Goal: Task Accomplishment & Management: Complete application form

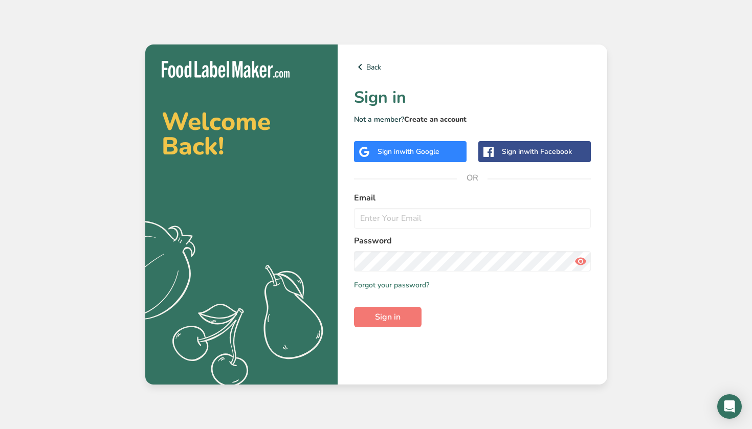
click at [422, 118] on link "Create an account" at bounding box center [435, 120] width 62 height 10
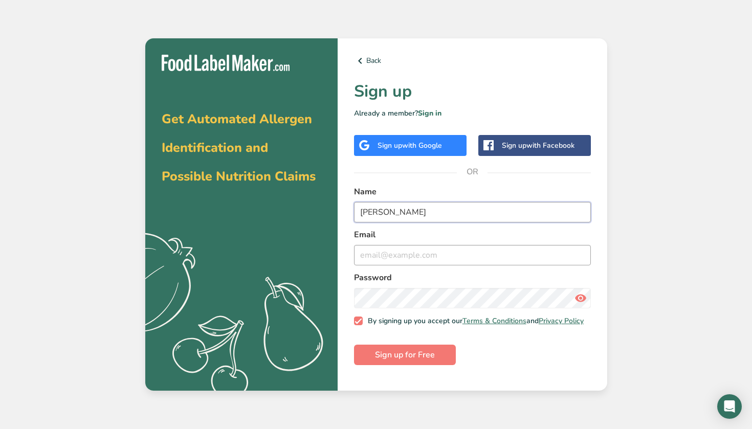
type input "[PERSON_NAME]"
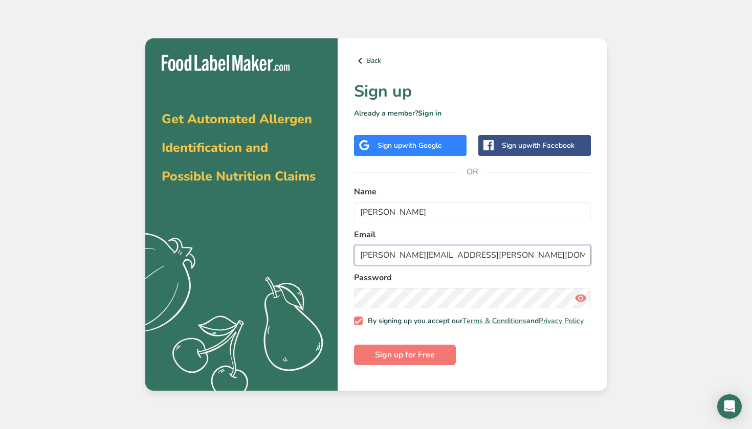
type input "[PERSON_NAME][EMAIL_ADDRESS][PERSON_NAME][DOMAIN_NAME]"
click at [388, 358] on span "Sign up for Free" at bounding box center [405, 355] width 60 height 12
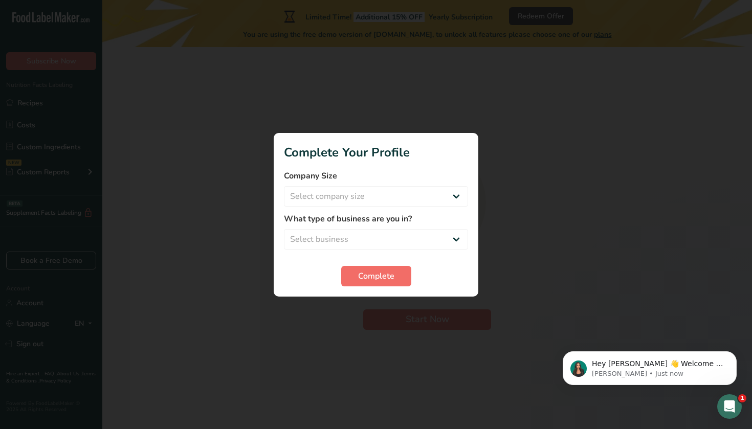
click at [391, 271] on span "Complete" at bounding box center [376, 276] width 36 height 12
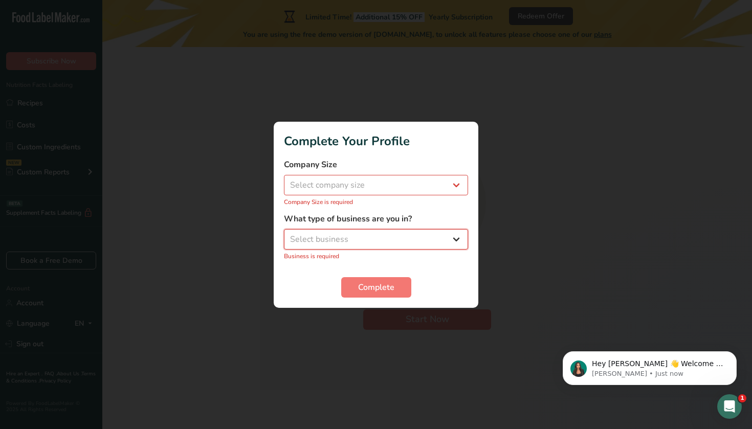
select select "4"
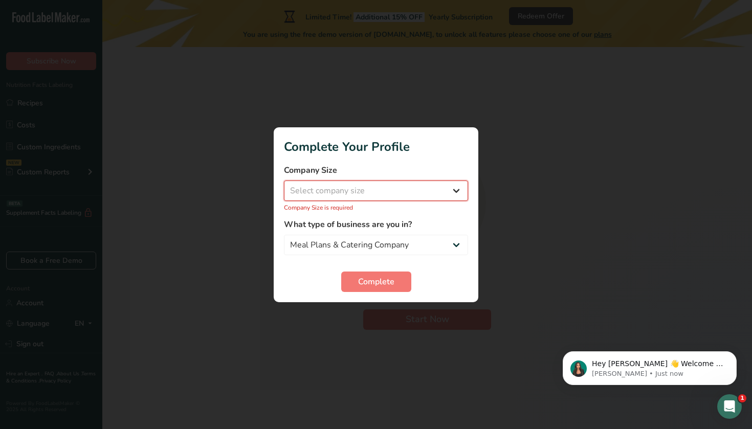
select select "1"
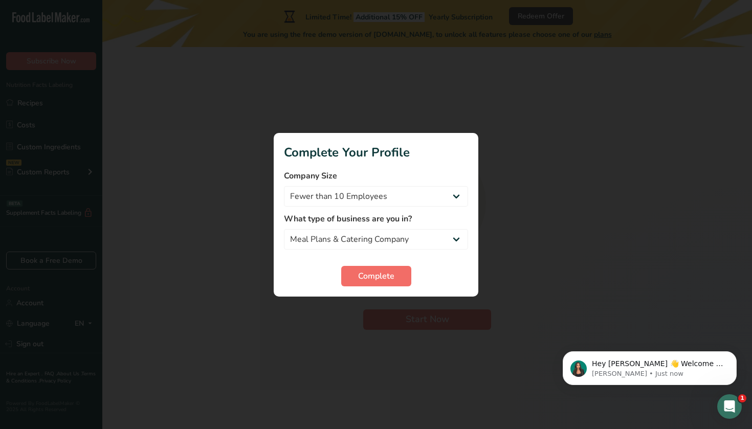
click at [363, 280] on span "Complete" at bounding box center [376, 276] width 36 height 12
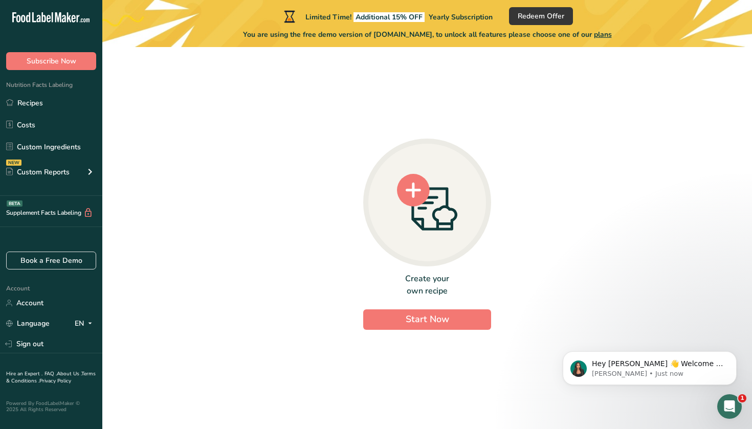
click at [428, 196] on circle at bounding box center [413, 190] width 33 height 33
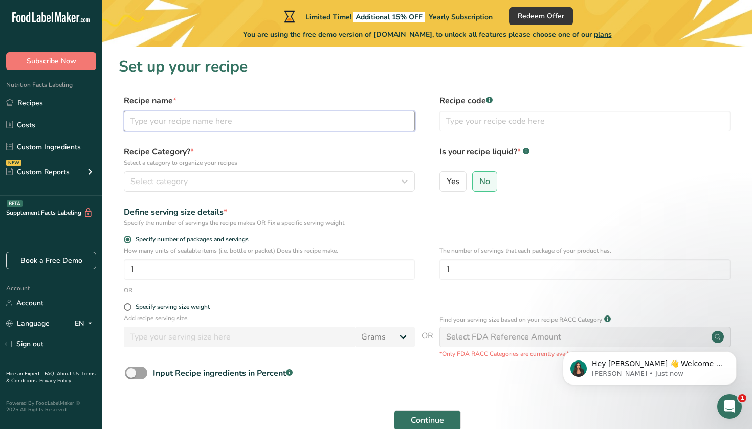
click at [295, 123] on input "text" at bounding box center [269, 121] width 291 height 20
type input "Shakshuka"
click at [473, 126] on input "text" at bounding box center [585, 121] width 291 height 20
click at [142, 119] on input "Shakshuka" at bounding box center [269, 121] width 291 height 20
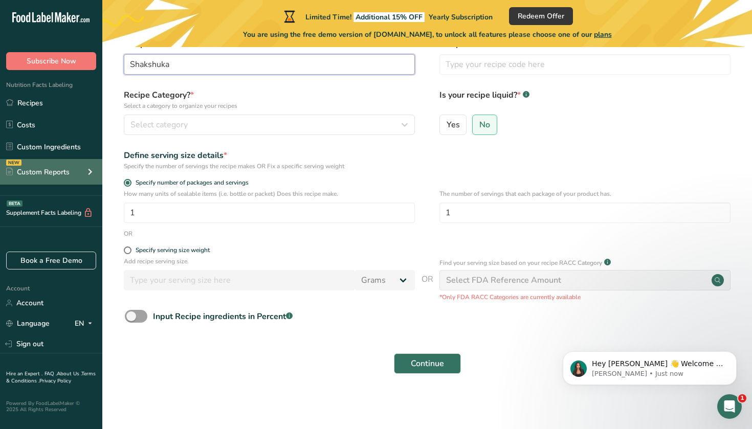
scroll to position [56, 0]
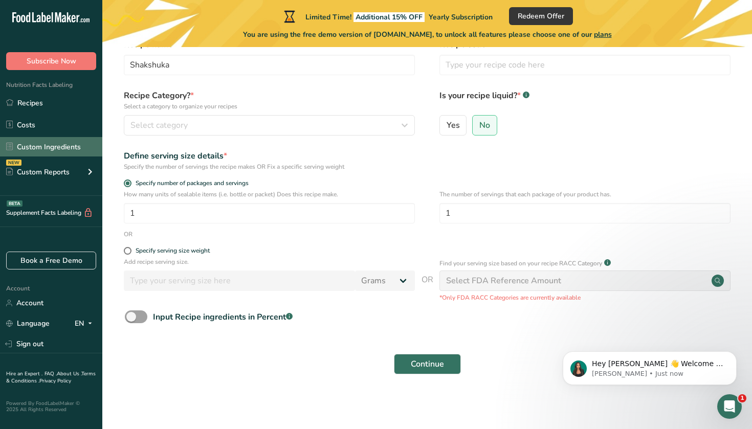
click at [68, 145] on link "Custom Ingredients" at bounding box center [51, 146] width 102 height 19
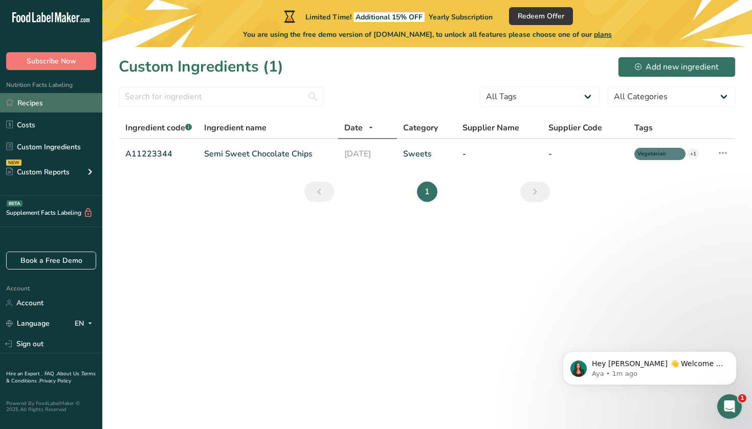
click at [66, 109] on link "Recipes" at bounding box center [51, 102] width 102 height 19
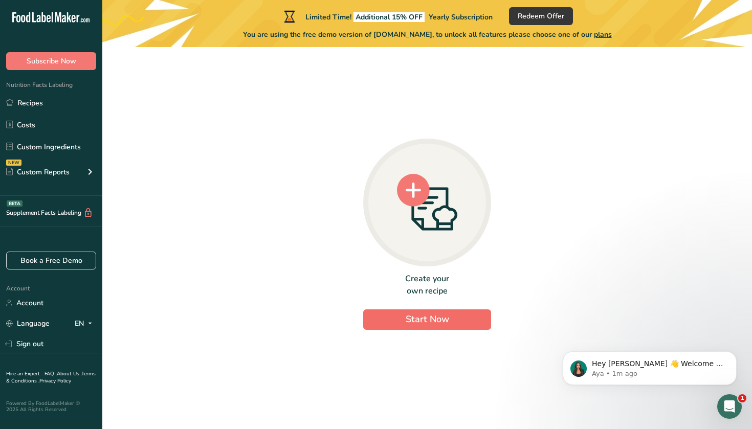
click at [416, 325] on span "Start Now" at bounding box center [427, 320] width 43 height 14
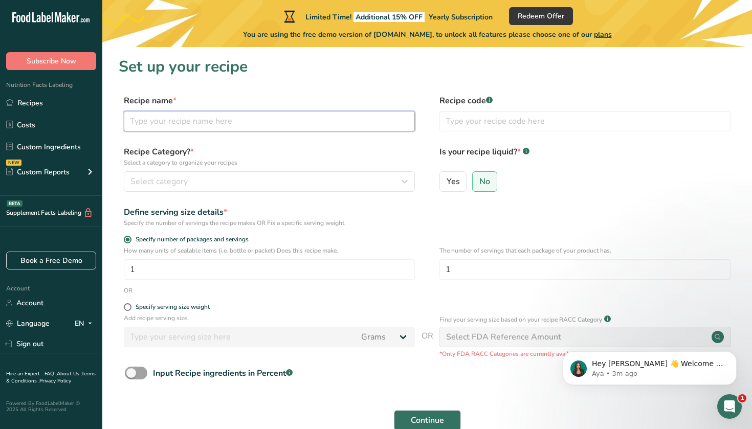
click at [233, 121] on input "text" at bounding box center [269, 121] width 291 height 20
type input "Shakshuka"
click at [483, 130] on input "text" at bounding box center [585, 121] width 291 height 20
type input "1234"
click at [320, 172] on button "Select category" at bounding box center [269, 181] width 291 height 20
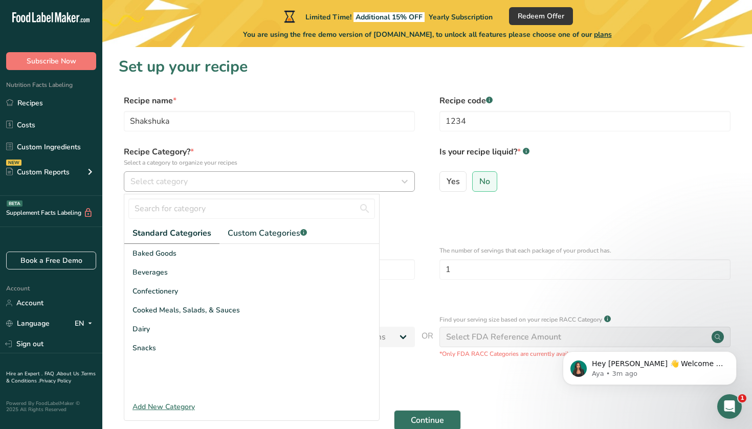
click at [183, 185] on span "Select category" at bounding box center [158, 182] width 57 height 12
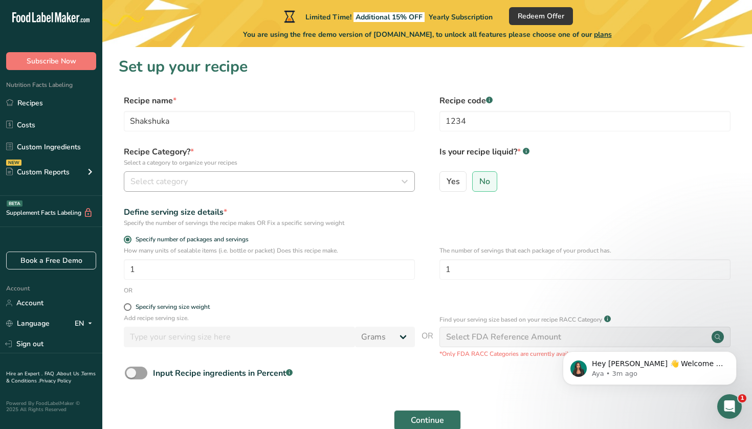
click at [183, 185] on span "Select category" at bounding box center [158, 182] width 57 height 12
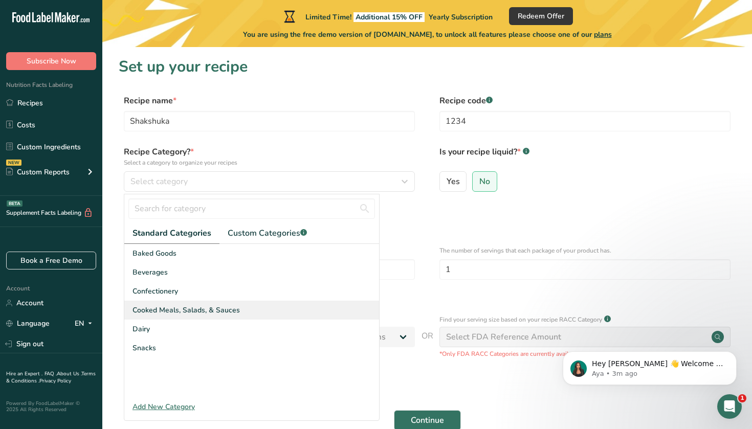
click at [184, 308] on span "Cooked Meals, Salads, & Sauces" at bounding box center [186, 310] width 107 height 11
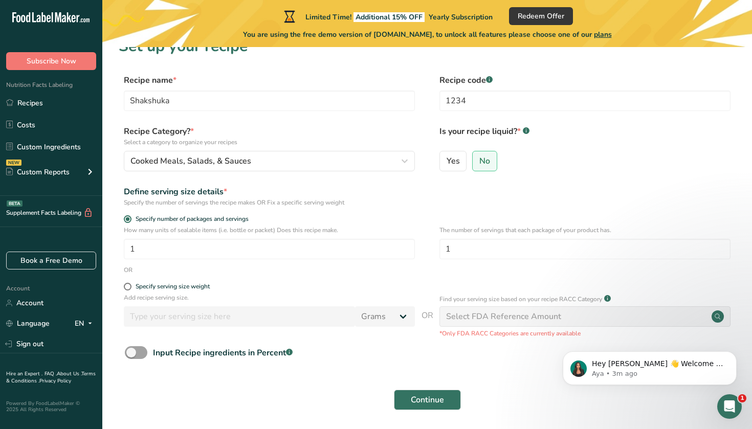
scroll to position [19, 0]
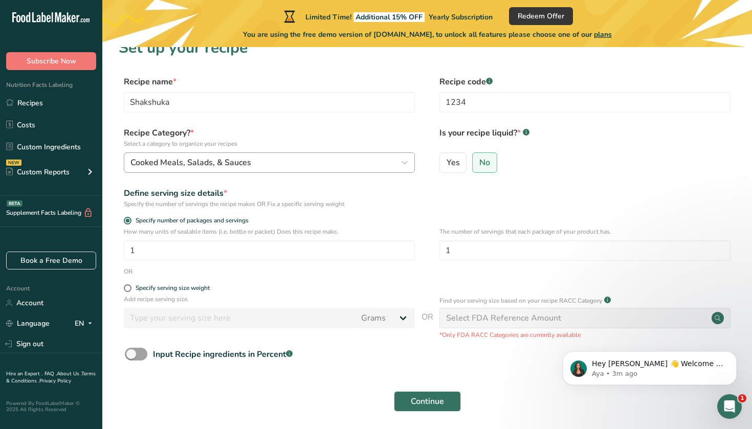
click at [309, 160] on div "Cooked Meals, Salads, & Sauces" at bounding box center [266, 163] width 272 height 12
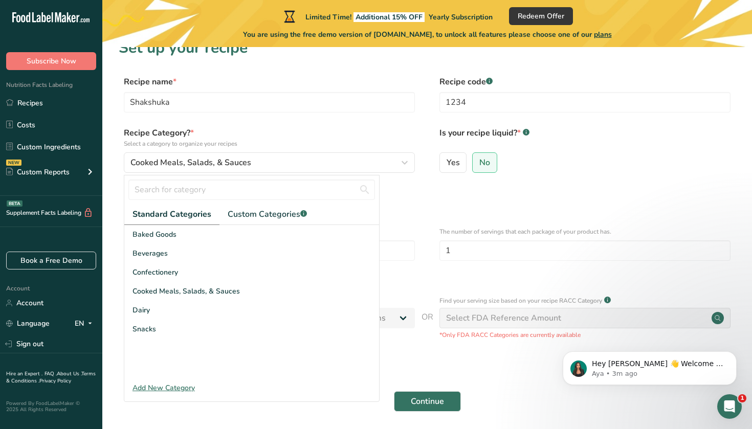
click at [398, 195] on div "Define serving size details *" at bounding box center [269, 193] width 291 height 12
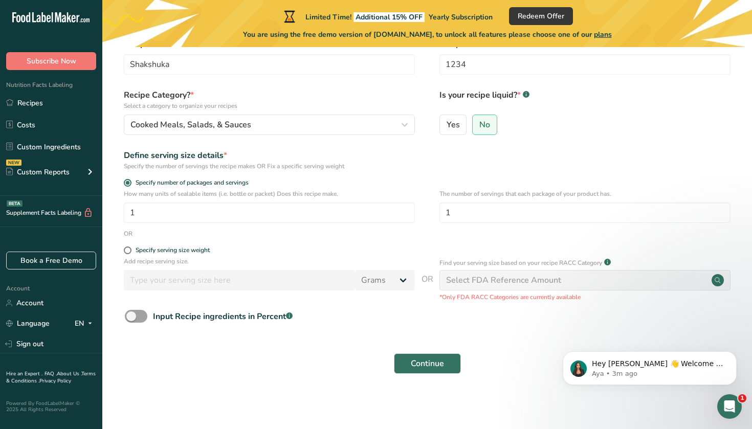
scroll to position [56, 0]
click at [429, 363] on span "Continue" at bounding box center [427, 364] width 33 height 12
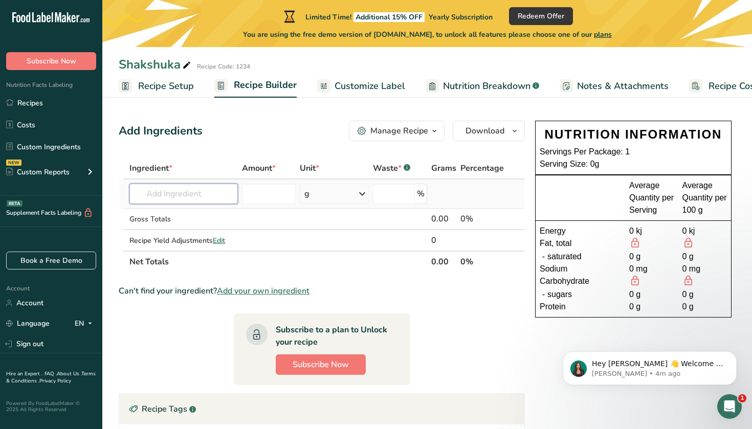
click at [212, 195] on input "text" at bounding box center [183, 194] width 108 height 20
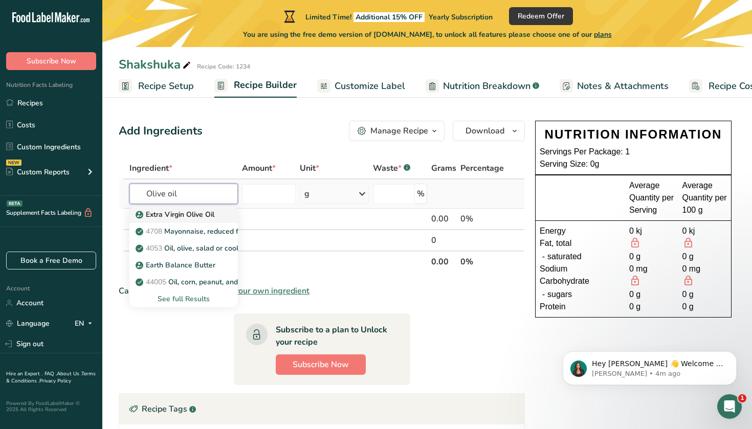
type input "Olive oil"
click at [204, 218] on p "Extra Virgin Olive Oil" at bounding box center [176, 214] width 77 height 11
type input "Extra Virgin Olive Oil"
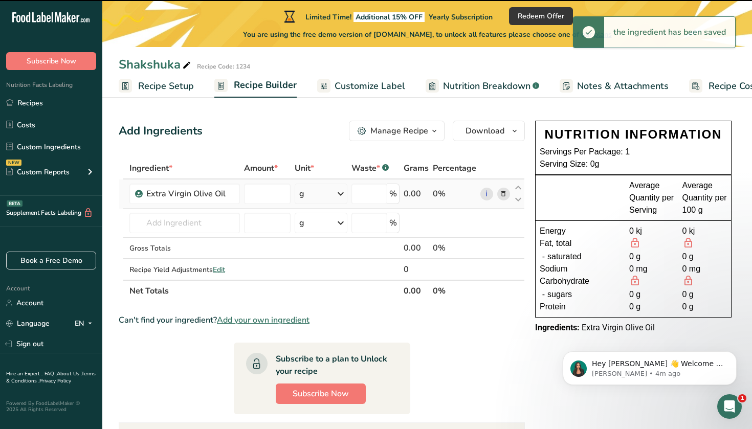
type input "0"
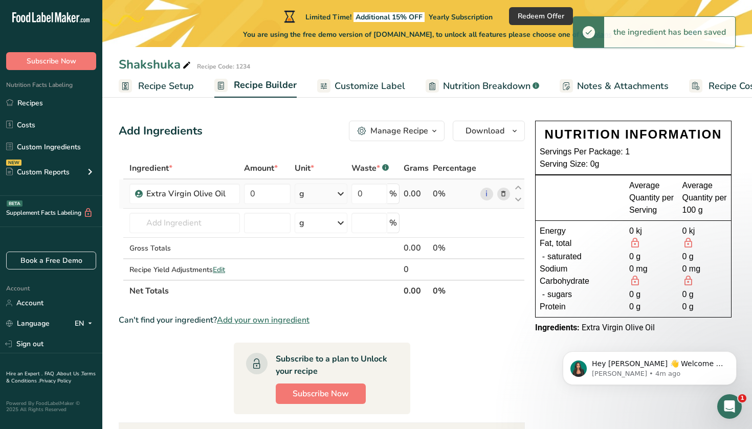
click at [327, 192] on div "g" at bounding box center [321, 194] width 53 height 20
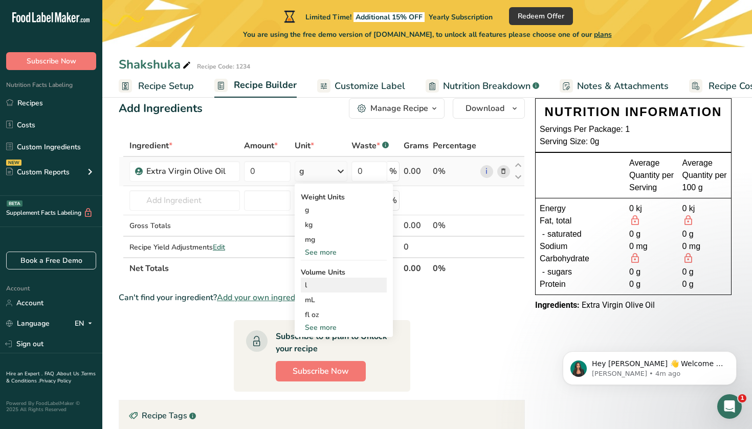
scroll to position [22, 0]
click at [322, 330] on div "See more" at bounding box center [344, 328] width 86 height 11
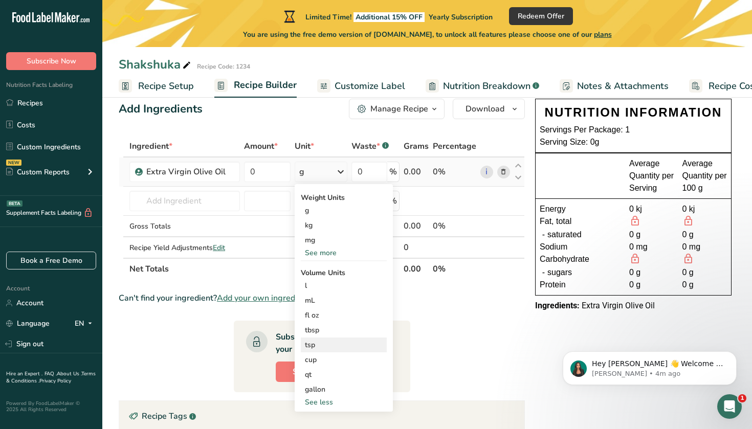
click at [326, 347] on div "tsp" at bounding box center [344, 345] width 78 height 11
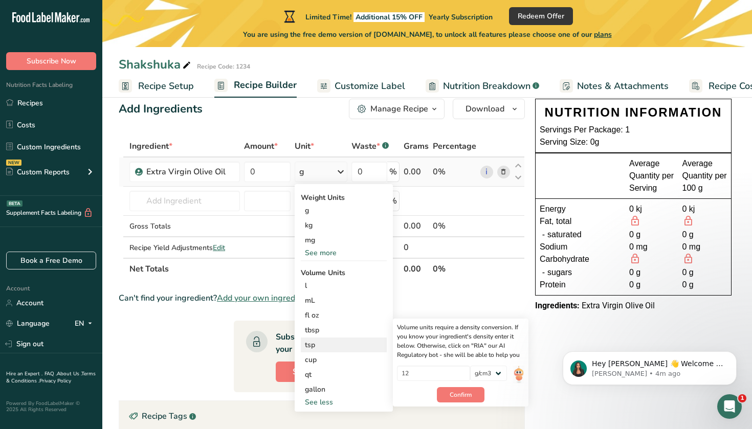
click at [338, 343] on div "tsp" at bounding box center [344, 345] width 78 height 11
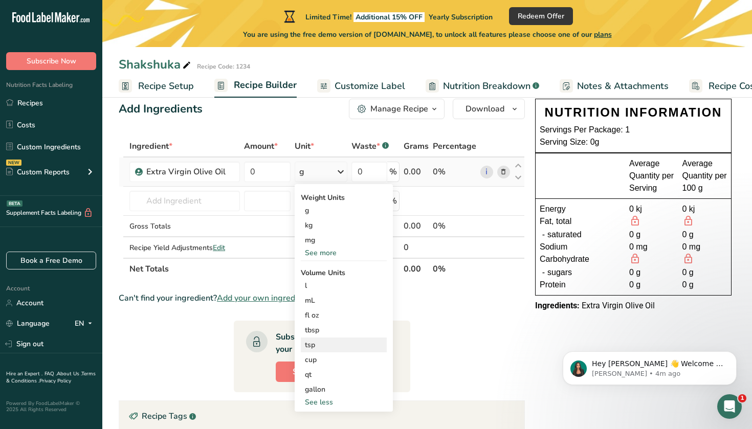
click at [338, 343] on div "tsp" at bounding box center [344, 345] width 78 height 11
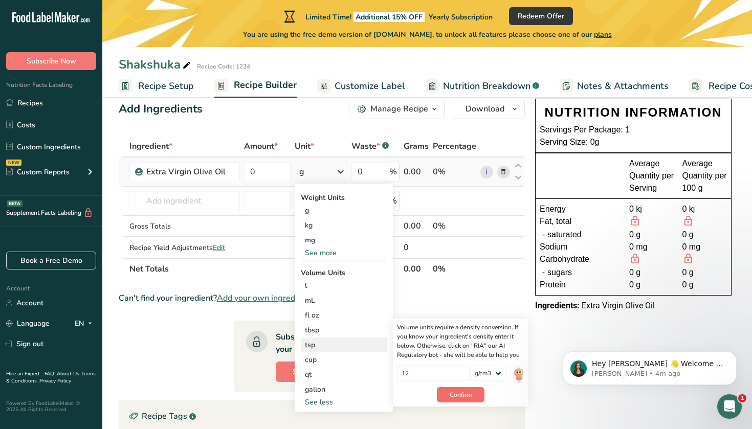
click at [473, 397] on button "Confirm" at bounding box center [461, 394] width 48 height 15
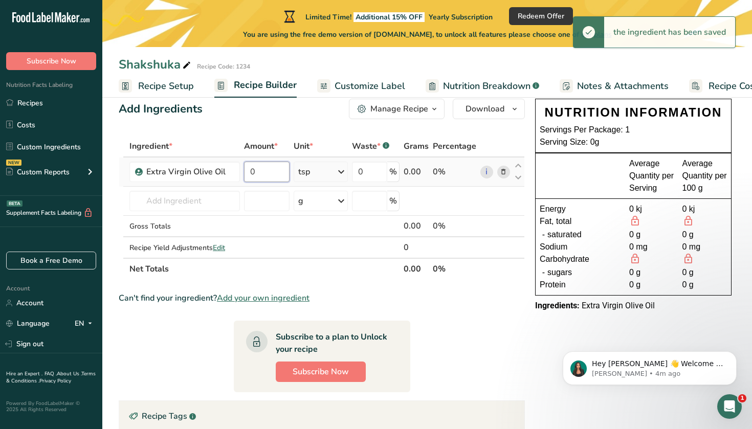
click at [274, 174] on input "0" at bounding box center [267, 172] width 46 height 20
type input "1"
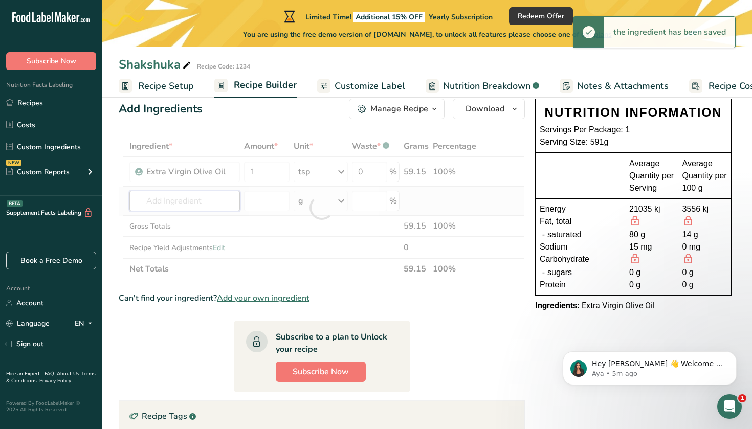
click at [209, 197] on div "Ingredient * Amount * Unit * Waste * .a-a{fill:#347362;}.b-a{fill:#fff;} Grams …" at bounding box center [322, 208] width 406 height 144
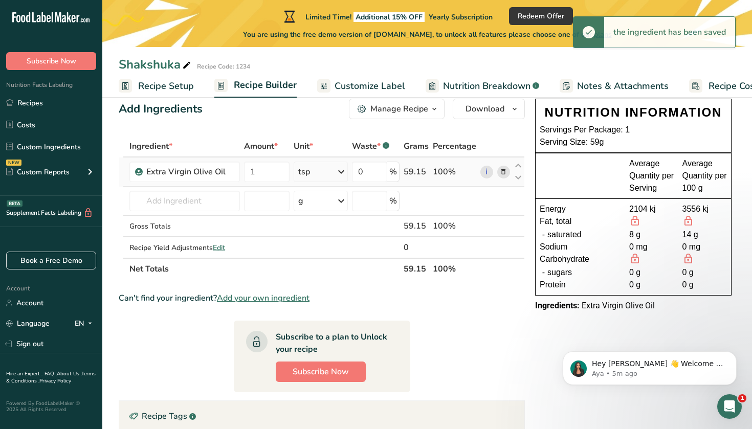
click at [346, 172] on icon at bounding box center [341, 172] width 12 height 18
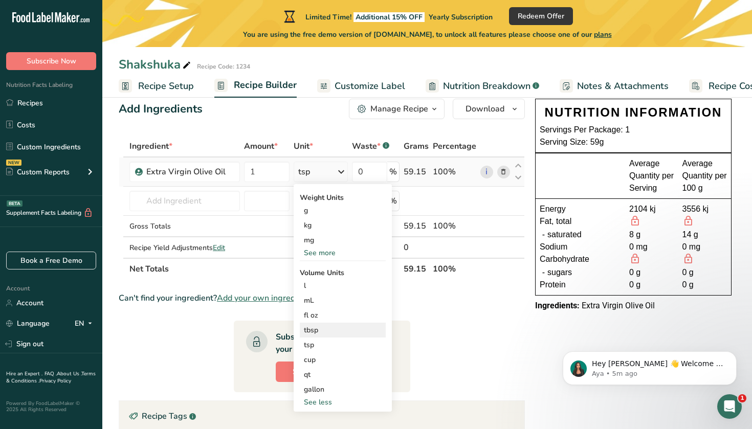
click at [325, 333] on div "tbsp" at bounding box center [343, 330] width 78 height 11
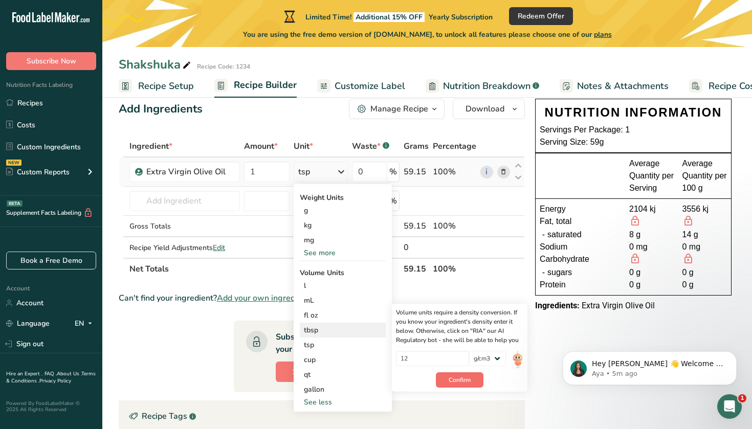
click at [464, 385] on button "Confirm" at bounding box center [460, 380] width 48 height 15
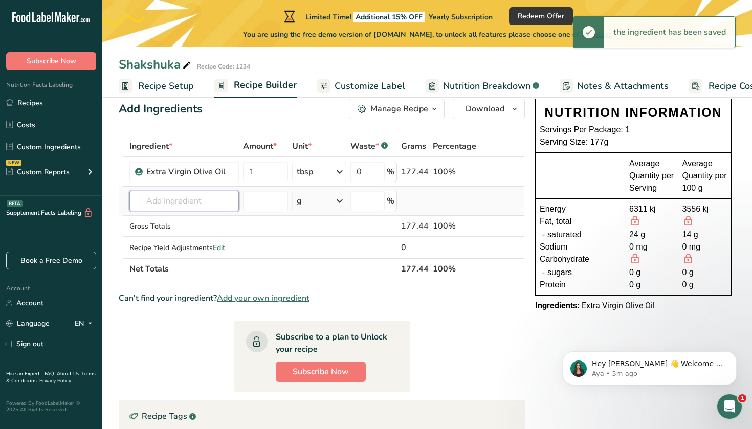
click at [200, 202] on input "text" at bounding box center [184, 201] width 110 height 20
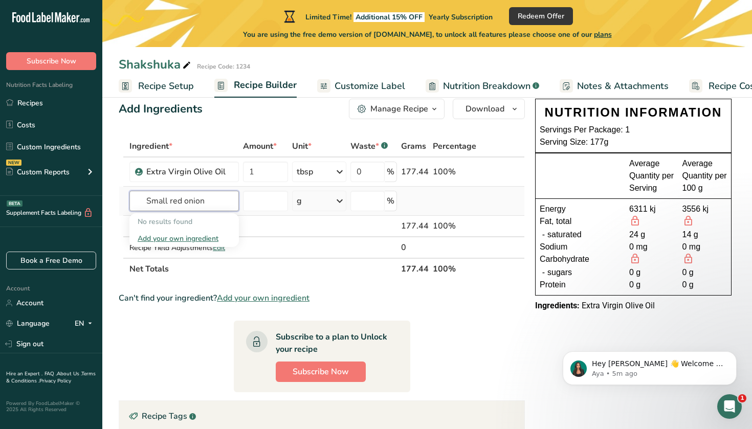
click at [169, 201] on input "Small red onion" at bounding box center [184, 201] width 110 height 20
click at [150, 201] on input "red onion" at bounding box center [184, 201] width 110 height 20
type input "Red onion"
click at [260, 200] on input "number" at bounding box center [265, 201] width 45 height 20
click at [217, 196] on input "text" at bounding box center [184, 201] width 110 height 20
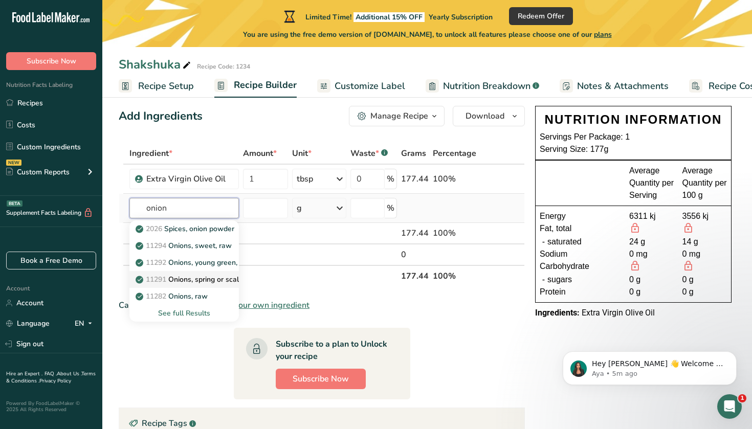
scroll to position [15, 0]
type input "onion"
click at [187, 315] on div "See full Results" at bounding box center [184, 313] width 93 height 11
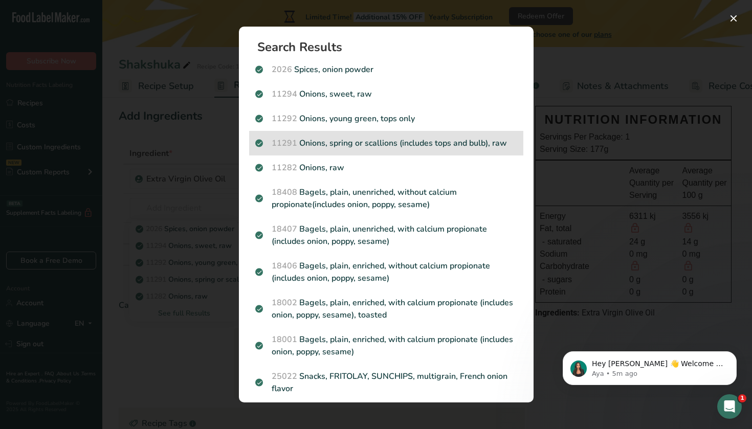
scroll to position [0, 0]
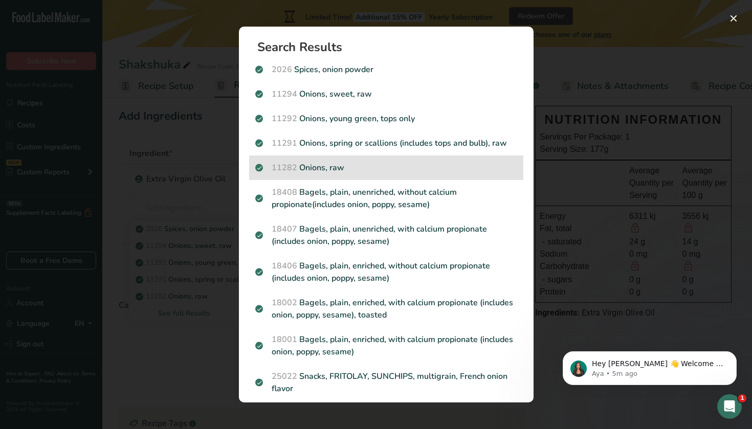
click at [362, 165] on p "11282 Onions, raw" at bounding box center [386, 168] width 262 height 12
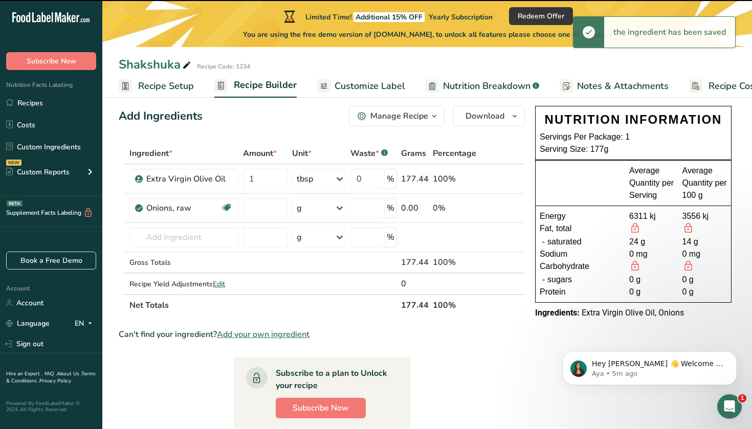
type input "0"
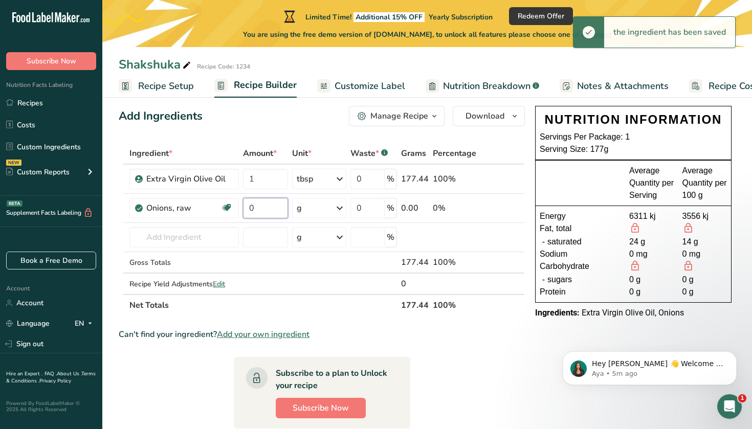
click at [283, 208] on input "0" at bounding box center [265, 208] width 45 height 20
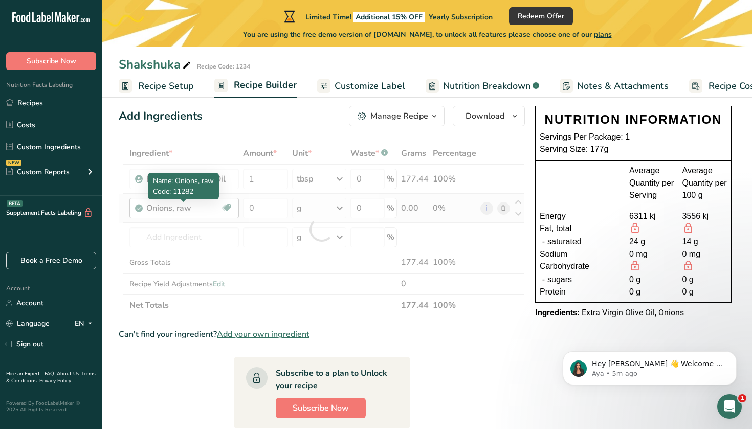
click at [203, 207] on div "Ingredient * Amount * Unit * Waste * .a-a{fill:#347362;}.b-a{fill:#fff;} Grams …" at bounding box center [322, 229] width 406 height 173
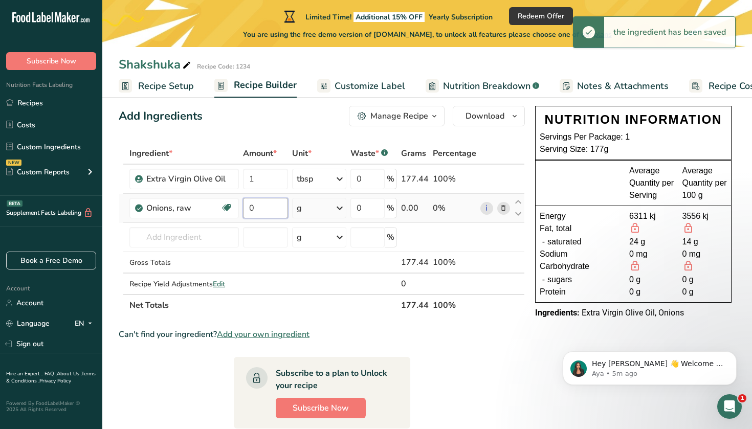
click at [279, 207] on input "0" at bounding box center [265, 208] width 45 height 20
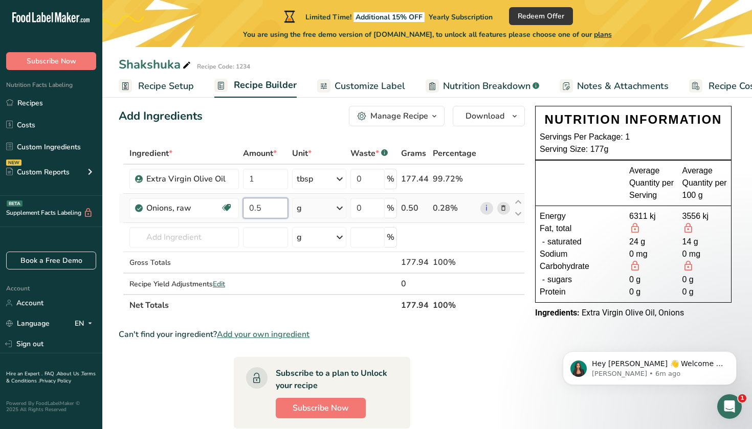
type input "0.5"
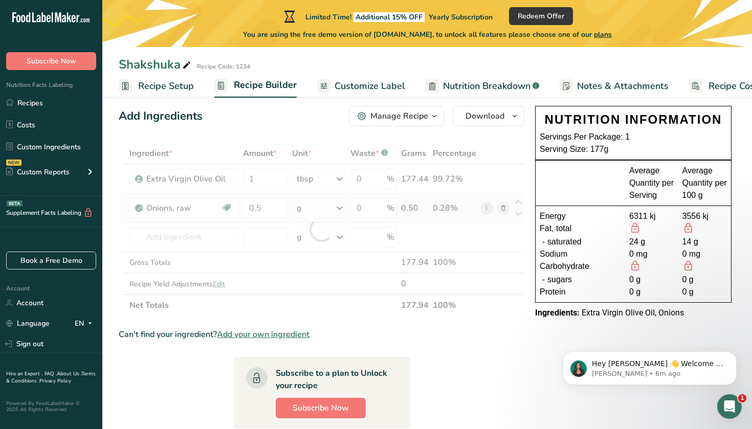
click at [301, 208] on div "Ingredient * Amount * Unit * Waste * .a-a{fill:#347362;}.b-a{fill:#fff;} Grams …" at bounding box center [322, 229] width 406 height 173
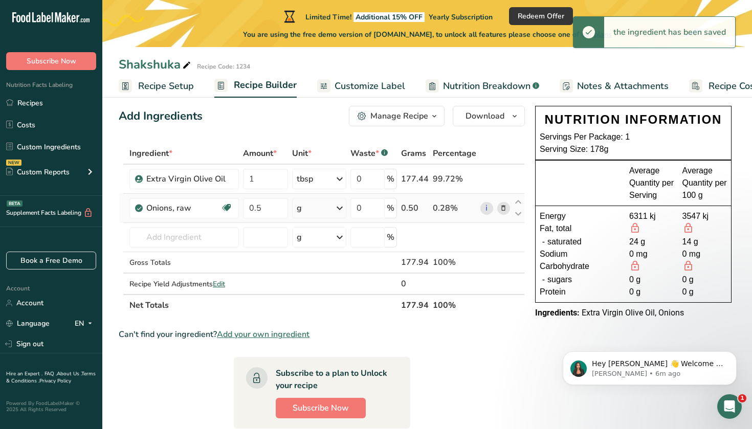
click at [311, 208] on div "g" at bounding box center [319, 208] width 54 height 20
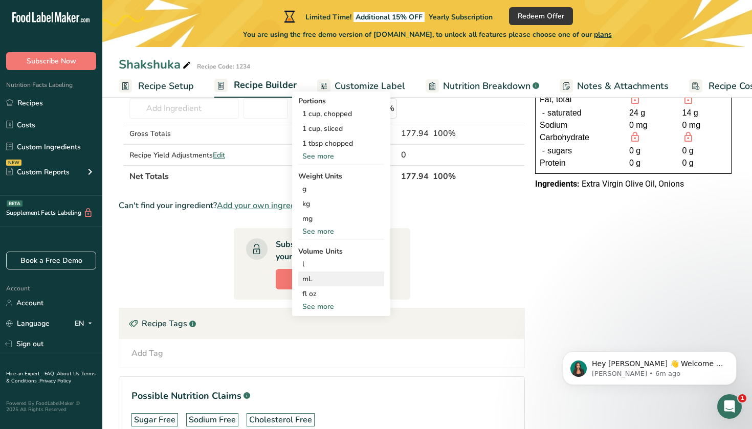
scroll to position [144, 0]
click at [326, 306] on div "See more" at bounding box center [341, 306] width 86 height 11
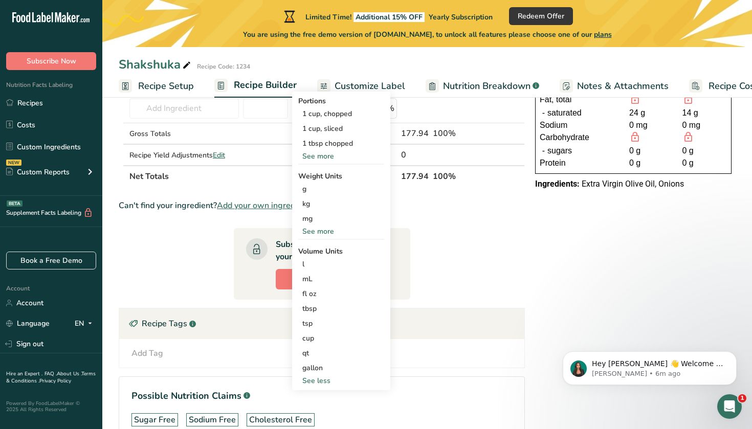
click at [444, 258] on section "Ingredient * Amount * Unit * Waste * .a-a{fill:#347362;}.b-a{fill:#fff;} Grams …" at bounding box center [322, 237] width 406 height 446
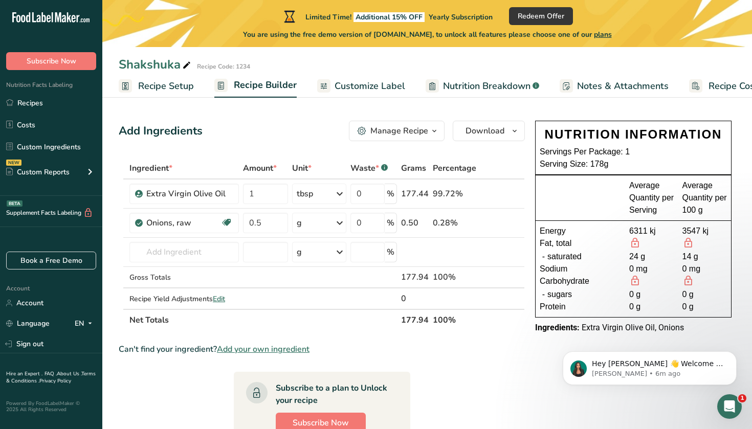
scroll to position [0, 0]
click at [310, 225] on div "g" at bounding box center [319, 223] width 54 height 20
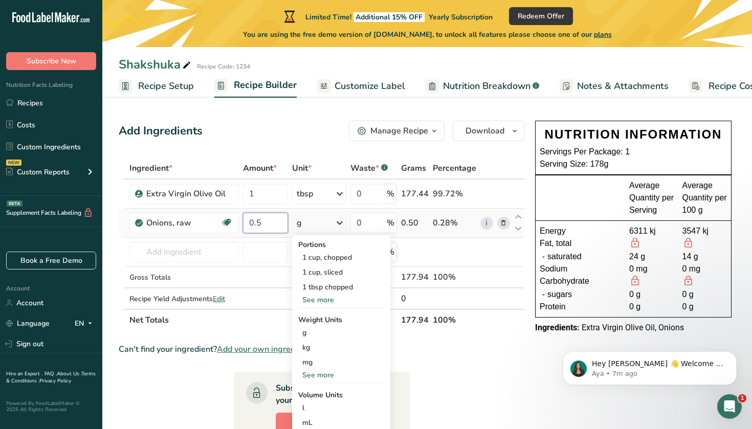
click at [282, 226] on input "0.5" at bounding box center [265, 223] width 45 height 20
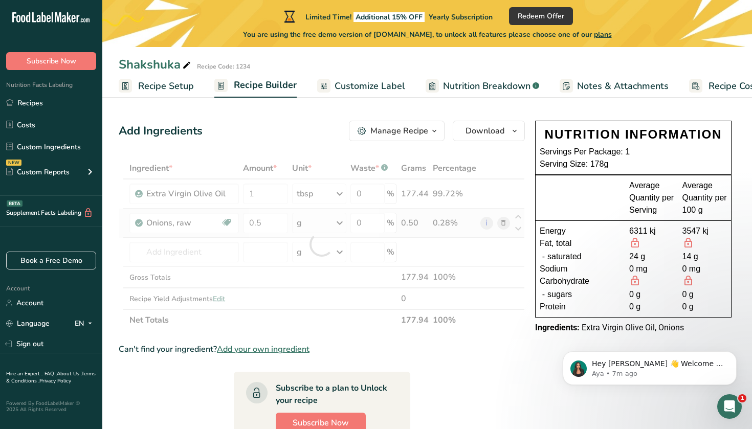
click at [340, 220] on div "Ingredient * Amount * Unit * Waste * .a-a{fill:#347362;}.b-a{fill:#fff;} Grams …" at bounding box center [322, 244] width 406 height 173
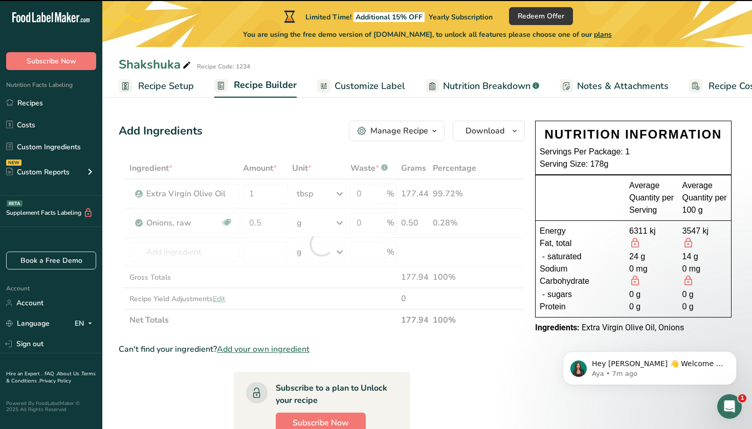
click at [332, 226] on div at bounding box center [322, 244] width 406 height 173
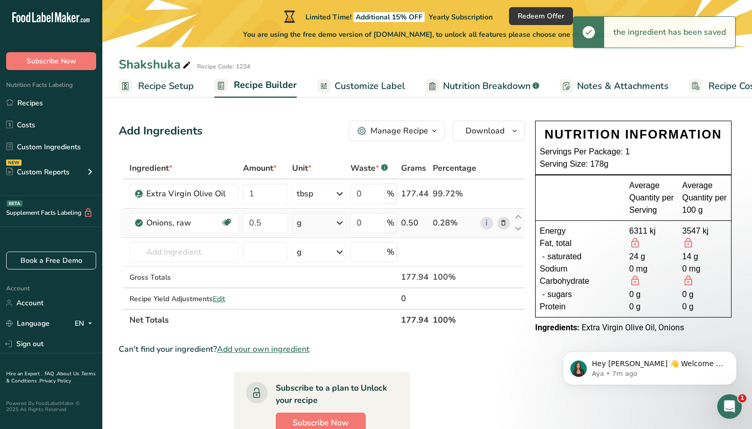
click at [339, 226] on icon at bounding box center [340, 223] width 12 height 18
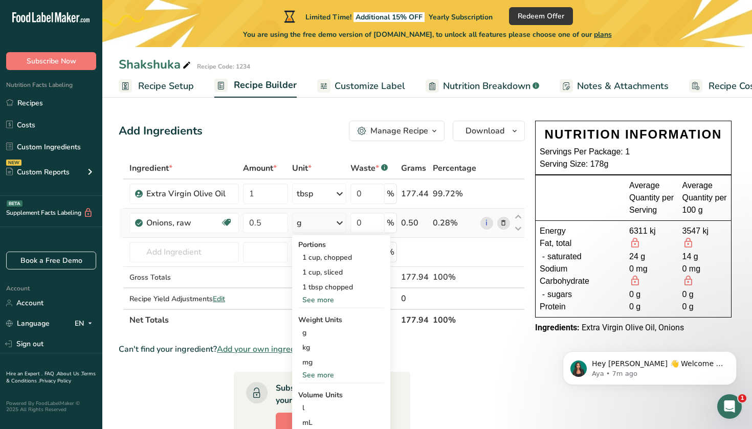
click at [323, 295] on div "See more" at bounding box center [341, 300] width 86 height 11
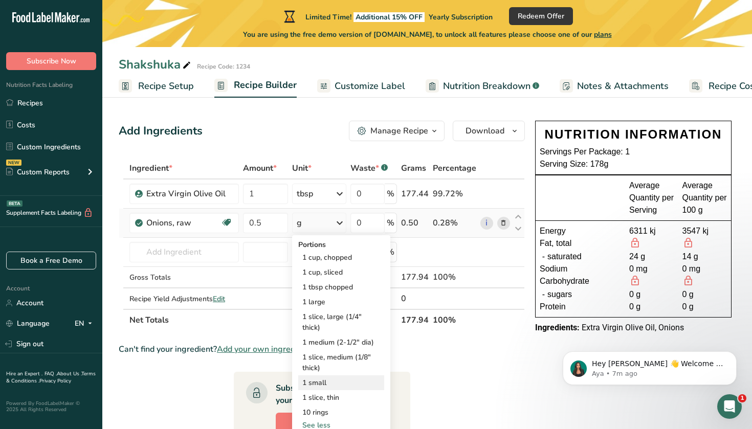
click at [333, 385] on div "1 small" at bounding box center [341, 383] width 86 height 15
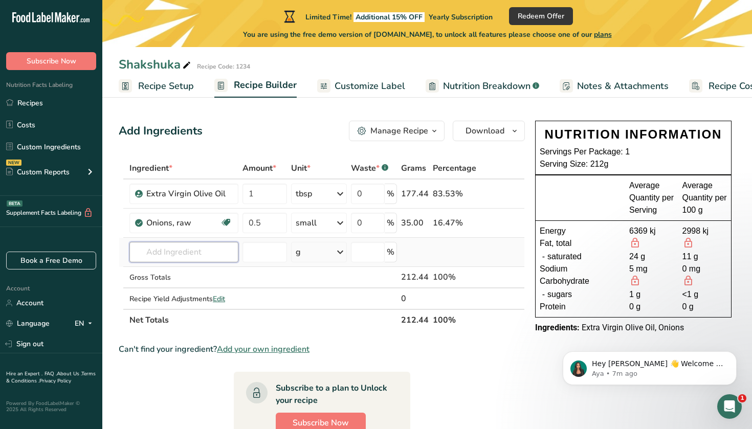
click at [198, 254] on input "text" at bounding box center [183, 252] width 109 height 20
type input "Garlic clo"
click at [179, 272] on p "Garlic Cloves" at bounding box center [163, 273] width 51 height 11
type input "Garlic Cloves"
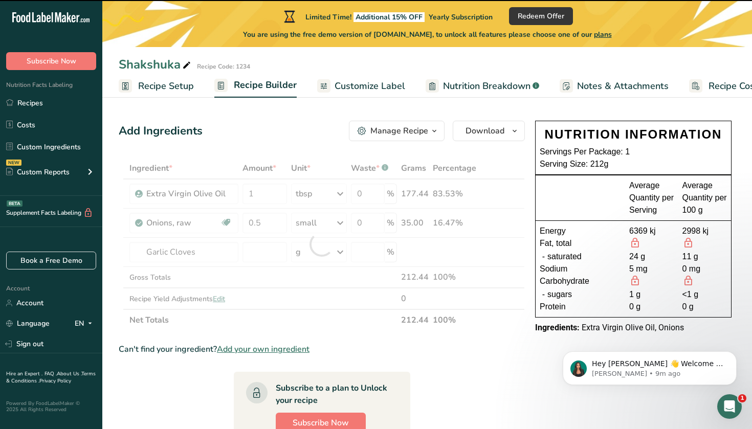
click at [265, 256] on div at bounding box center [322, 244] width 406 height 173
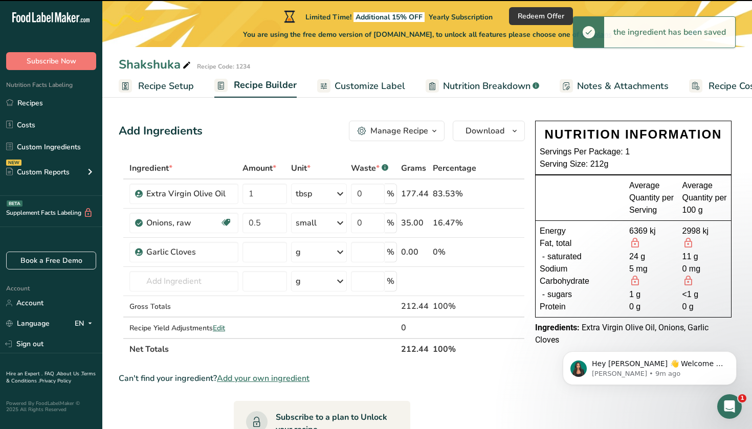
type input "0"
click at [271, 252] on div "No commitment, Cancel Anytime" at bounding box center [375, 251] width 293 height 13
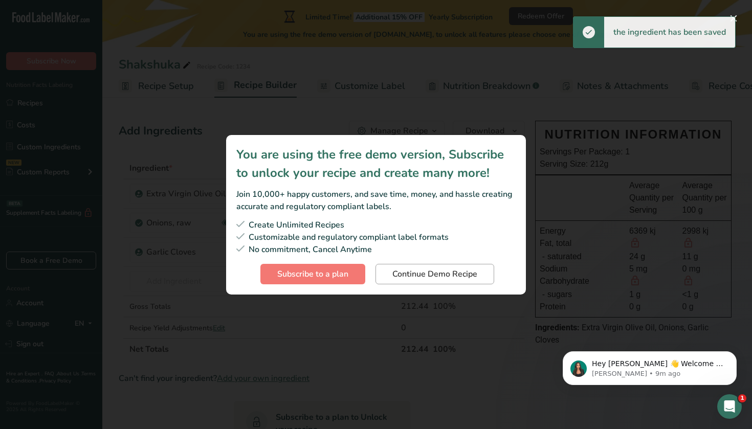
click at [430, 269] on span "Continue Demo Recipe" at bounding box center [434, 274] width 85 height 12
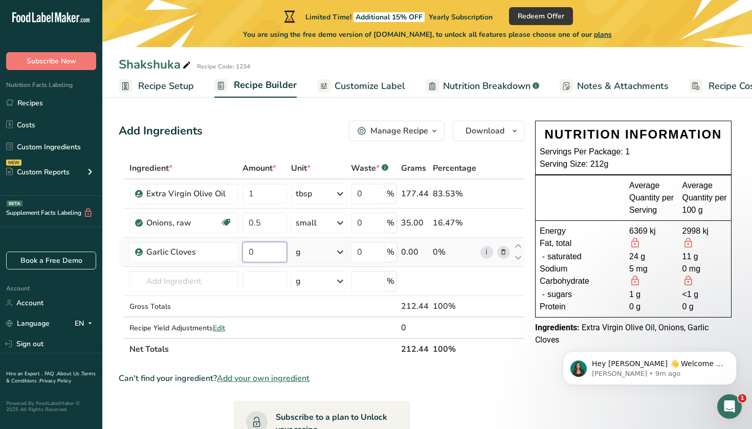
click at [265, 260] on input "0" at bounding box center [265, 252] width 44 height 20
type input "1"
click at [328, 253] on div "Ingredient * Amount * Unit * Waste * .a-a{fill:#347362;}.b-a{fill:#fff;} Grams …" at bounding box center [322, 259] width 406 height 203
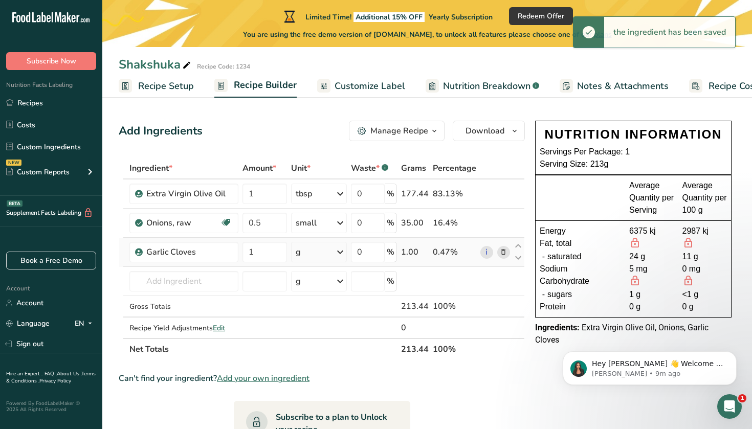
click at [352, 254] on td "0 %" at bounding box center [374, 252] width 50 height 29
click at [345, 254] on icon at bounding box center [340, 252] width 12 height 18
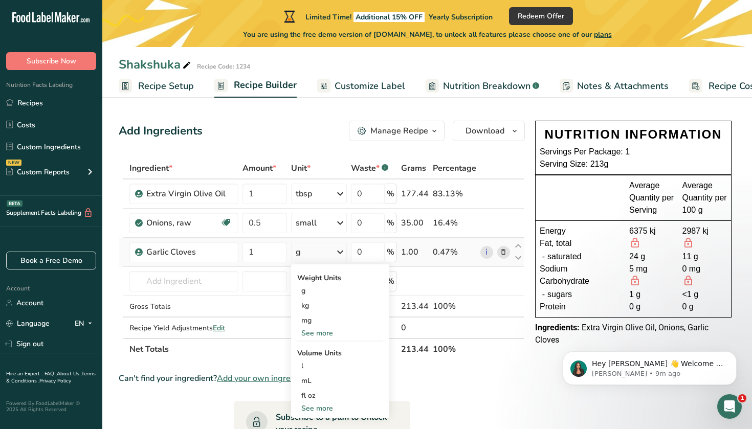
click at [317, 332] on div "See more" at bounding box center [340, 333] width 86 height 11
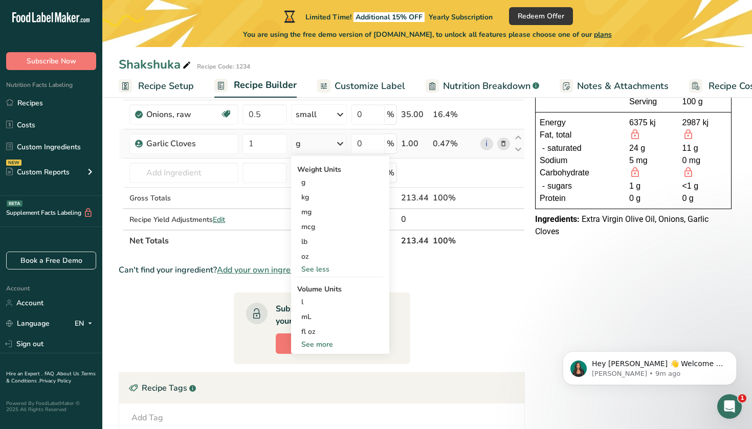
scroll to position [110, 0]
click at [326, 343] on div "See more" at bounding box center [340, 343] width 86 height 11
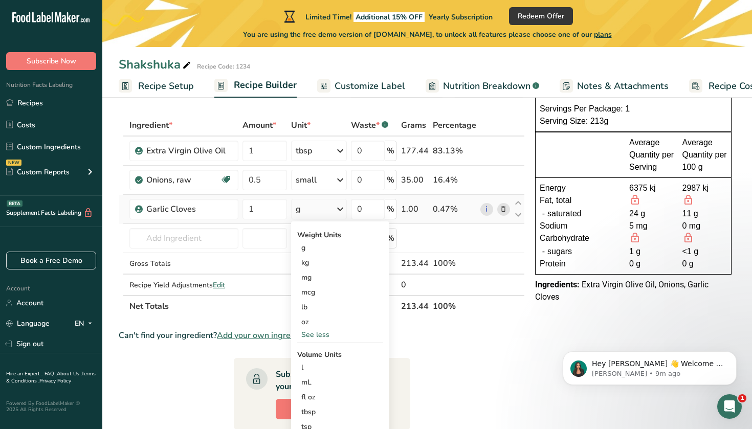
scroll to position [42, 0]
click at [341, 249] on div "g" at bounding box center [340, 248] width 86 height 15
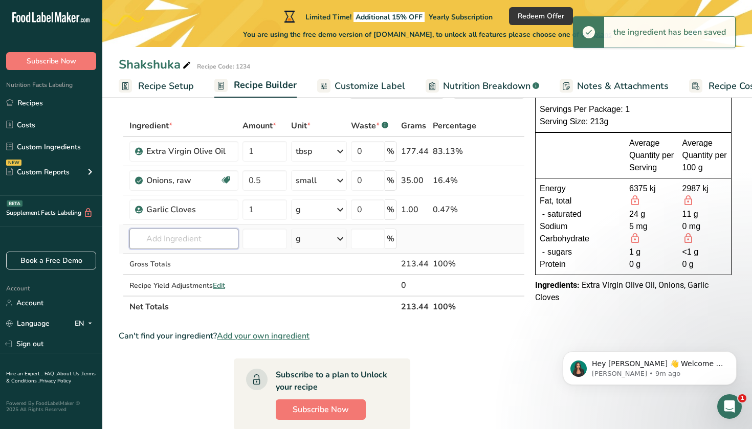
click at [167, 236] on input "text" at bounding box center [183, 239] width 109 height 20
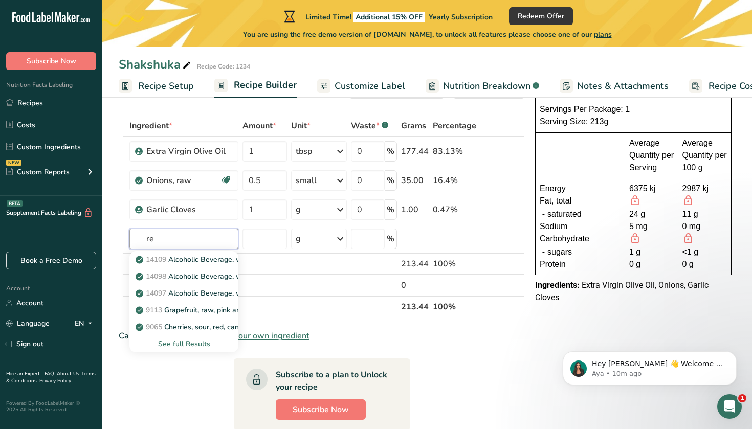
type input "r"
type input "c"
type input "bell p"
click at [197, 272] on p "Red Bell Pepper" at bounding box center [169, 276] width 62 height 11
type input "Red Bell Pepper"
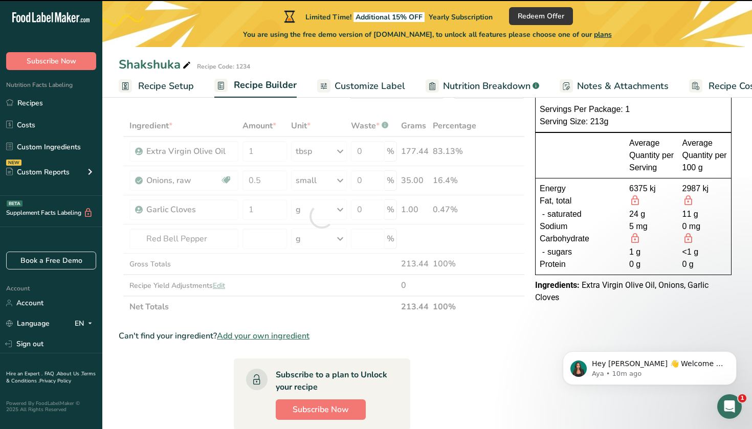
type input "0"
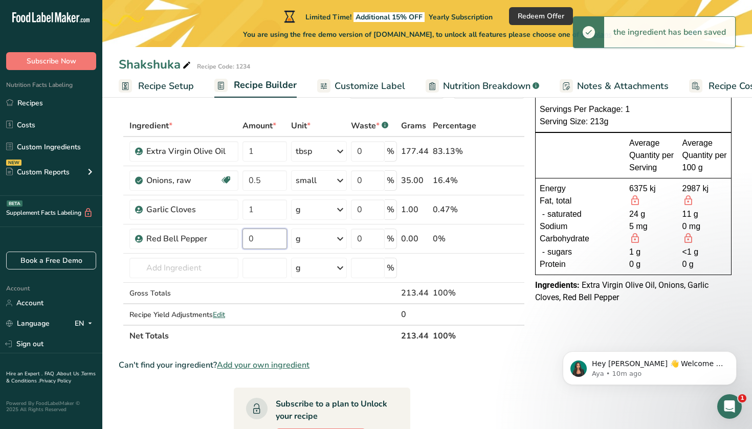
click at [259, 239] on input "0" at bounding box center [265, 239] width 44 height 20
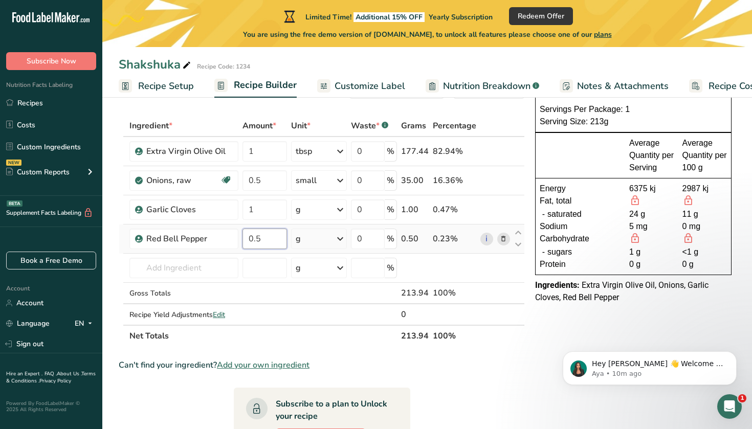
type input "0.5"
click at [329, 239] on div "Ingredient * Amount * Unit * Waste * .a-a{fill:#347362;}.b-a{fill:#fff;} Grams …" at bounding box center [322, 231] width 406 height 232
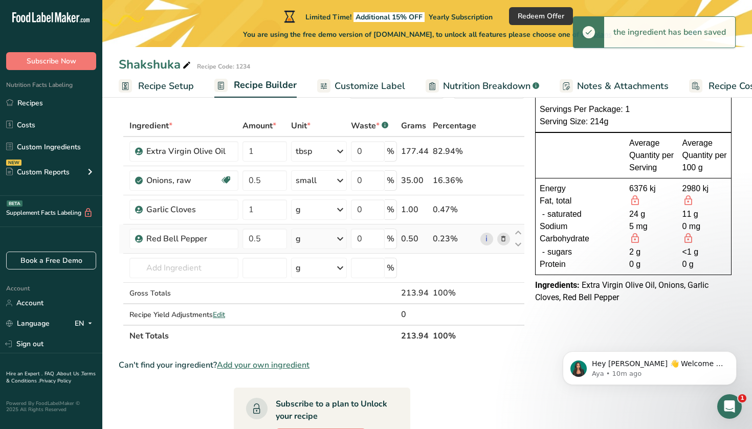
click at [340, 239] on icon at bounding box center [340, 239] width 12 height 18
click at [318, 318] on div "See more" at bounding box center [340, 320] width 86 height 11
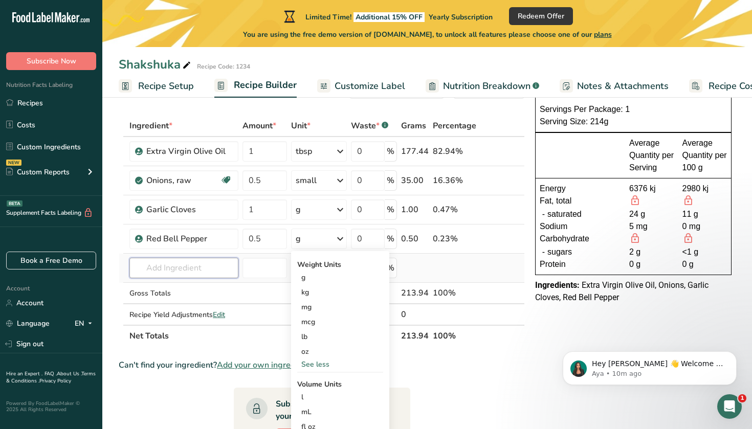
click at [194, 268] on input "text" at bounding box center [183, 268] width 109 height 20
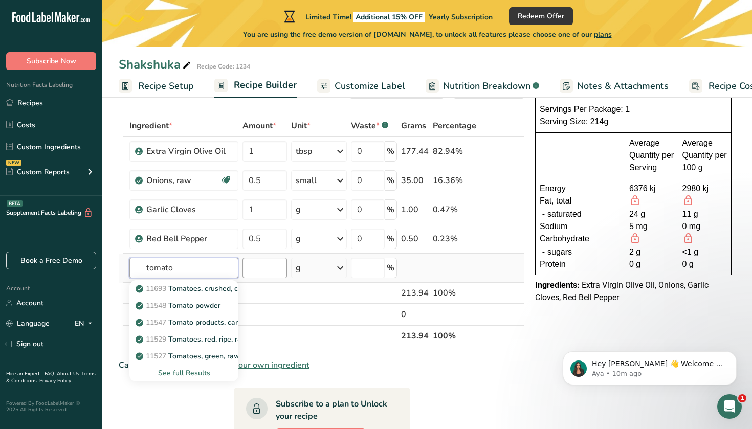
type input "tomato"
click at [277, 263] on input "number" at bounding box center [265, 268] width 44 height 20
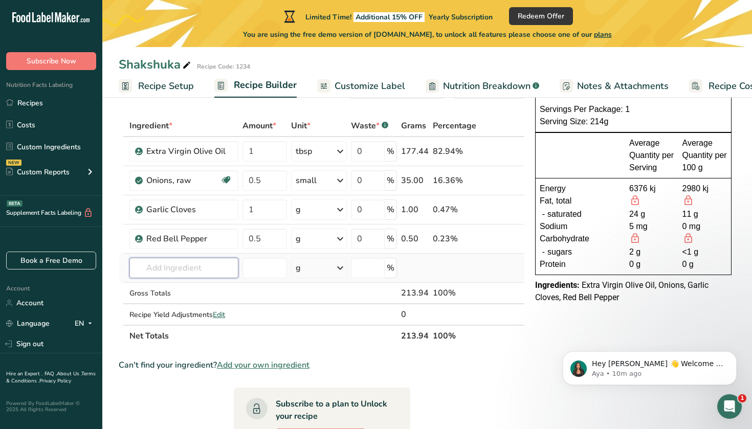
click at [211, 268] on input "text" at bounding box center [183, 268] width 109 height 20
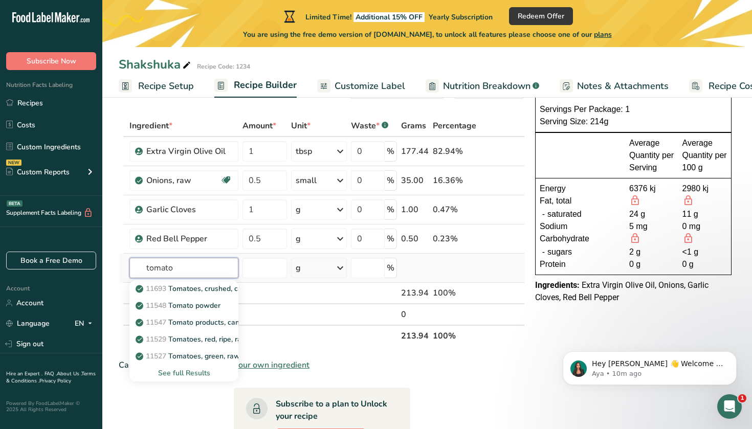
type input "tomato"
click at [192, 368] on div "See full Results" at bounding box center [184, 373] width 93 height 11
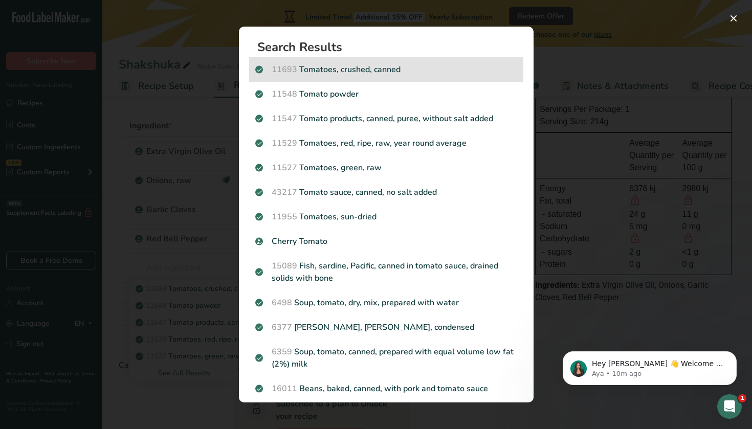
click at [366, 65] on p "11693 Tomatoes, crushed, canned" at bounding box center [386, 69] width 262 height 12
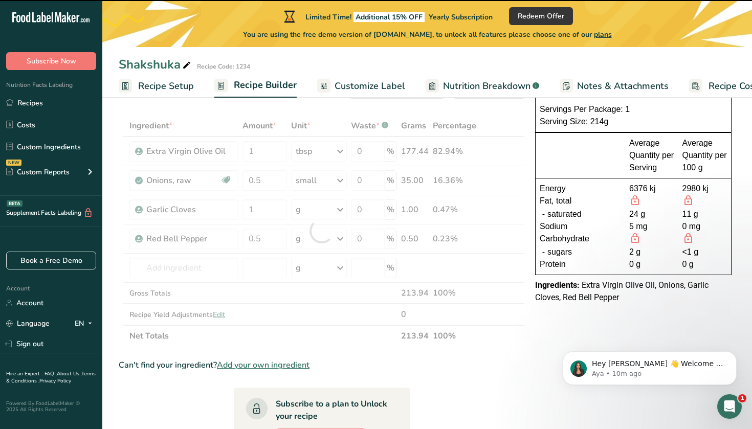
type input "0"
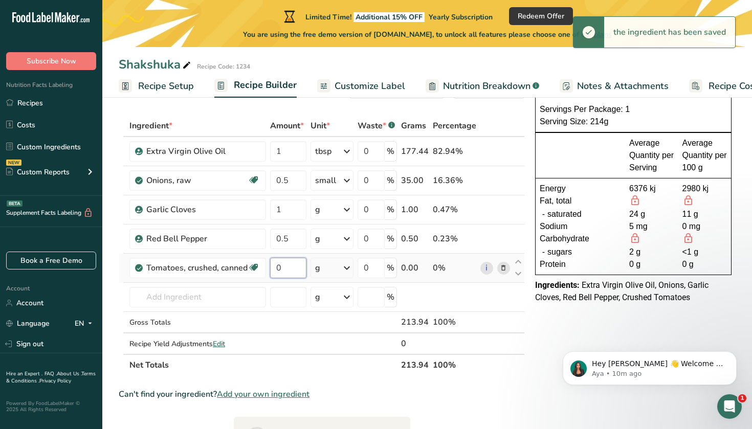
click at [291, 269] on input "0" at bounding box center [288, 268] width 36 height 20
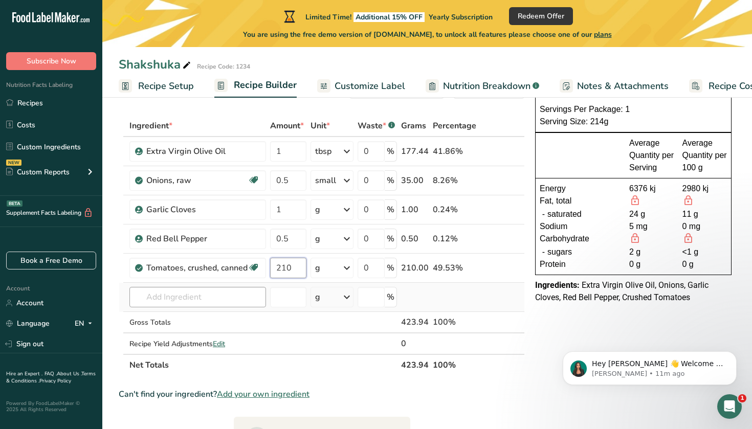
type input "210"
click at [225, 297] on div "Ingredient * Amount * Unit * Waste * .a-a{fill:#347362;}.b-a{fill:#fff;} Grams …" at bounding box center [322, 245] width 406 height 261
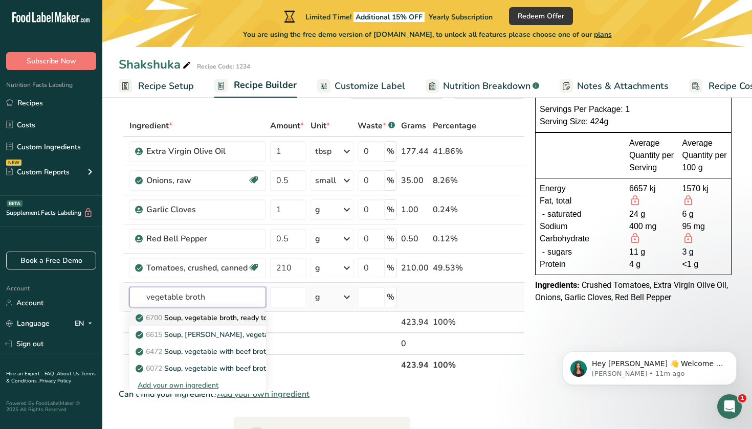
type input "vegetable broth"
click at [232, 321] on p "6700 Soup, vegetable broth, ready to serve" at bounding box center [213, 318] width 150 height 11
type input "Soup, vegetable broth, ready to serve"
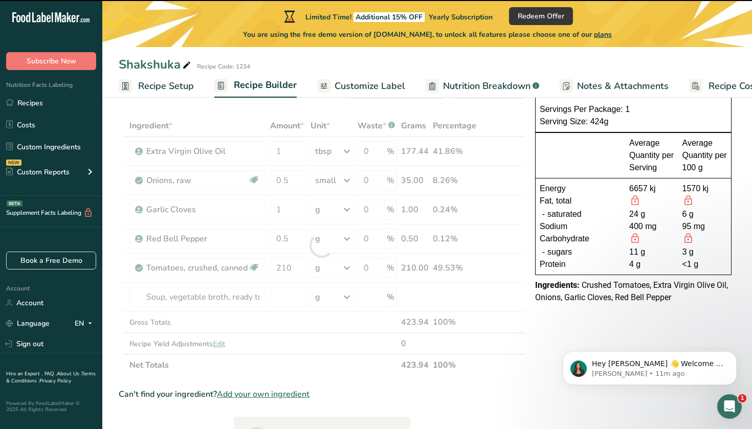
type input "0"
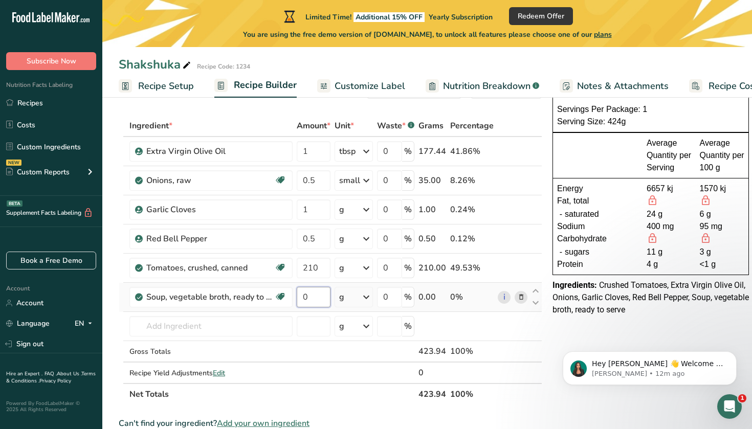
click at [322, 295] on input "0" at bounding box center [314, 297] width 34 height 20
type input "62.5"
click at [360, 302] on div "Ingredient * Amount * Unit * Waste * .a-a{fill:#347362;}.b-a{fill:#fff;} Grams …" at bounding box center [331, 260] width 424 height 290
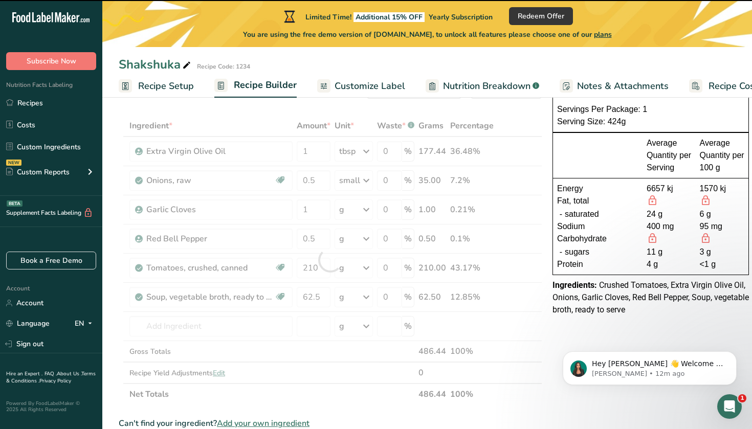
click at [368, 297] on div at bounding box center [331, 260] width 424 height 290
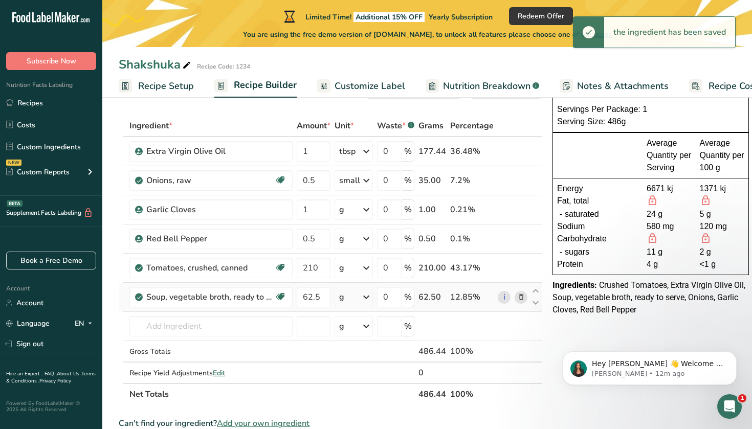
click at [368, 297] on icon at bounding box center [366, 297] width 12 height 18
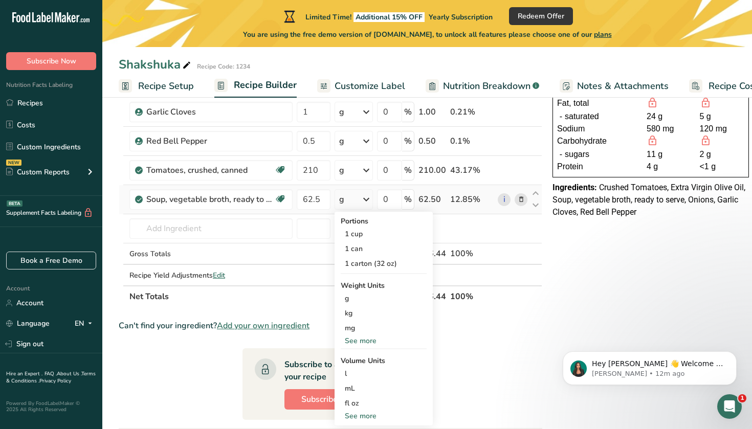
scroll to position [145, 0]
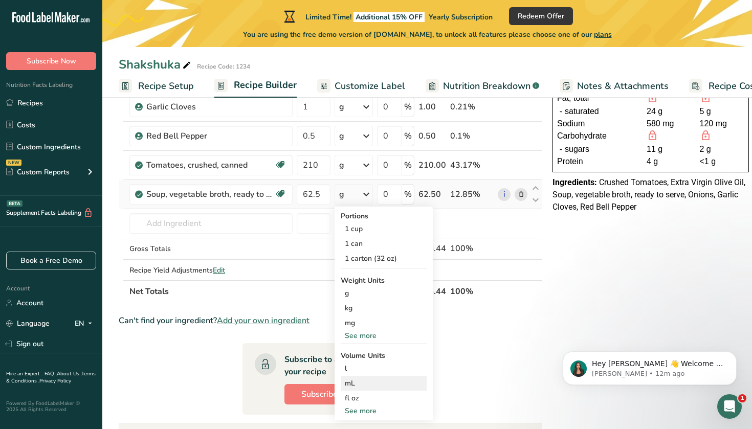
click at [357, 384] on div "mL" at bounding box center [384, 383] width 78 height 11
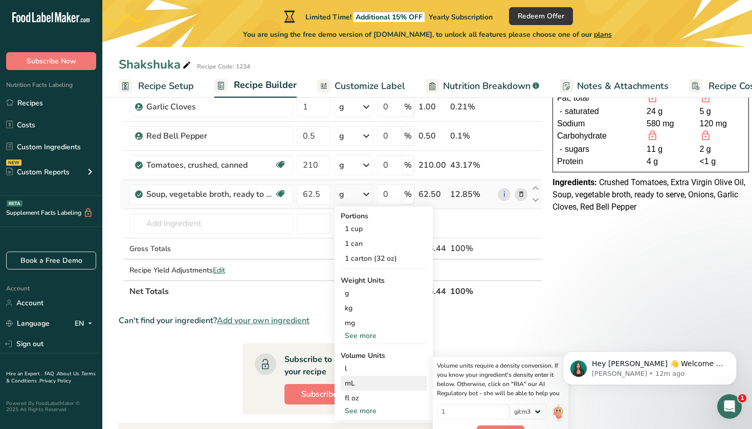
click at [357, 384] on div "mL" at bounding box center [384, 383] width 78 height 11
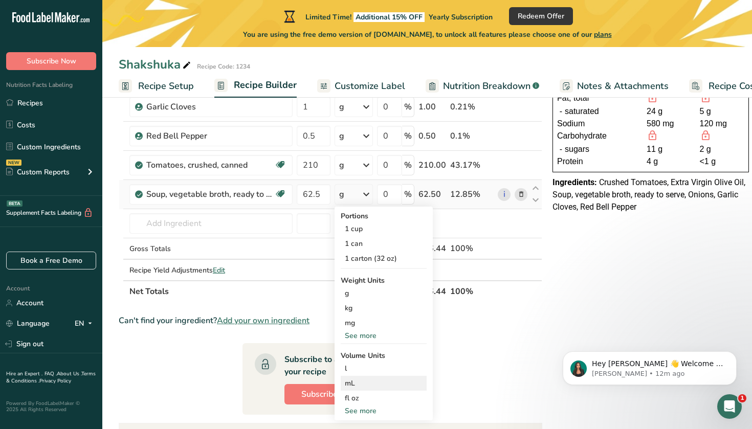
click at [365, 384] on div "mL" at bounding box center [384, 383] width 78 height 11
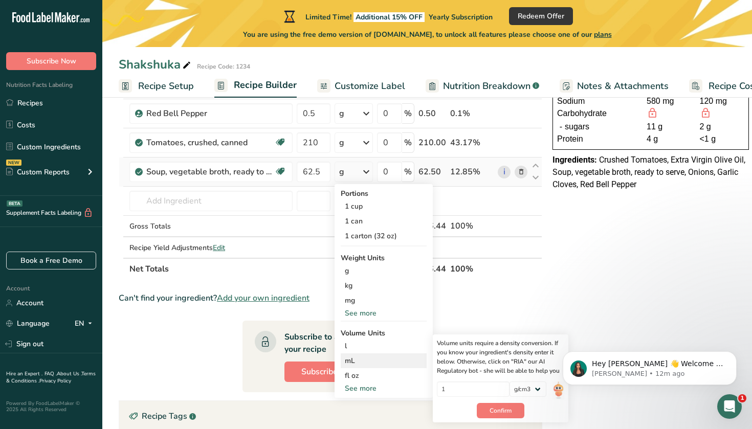
scroll to position [170, 0]
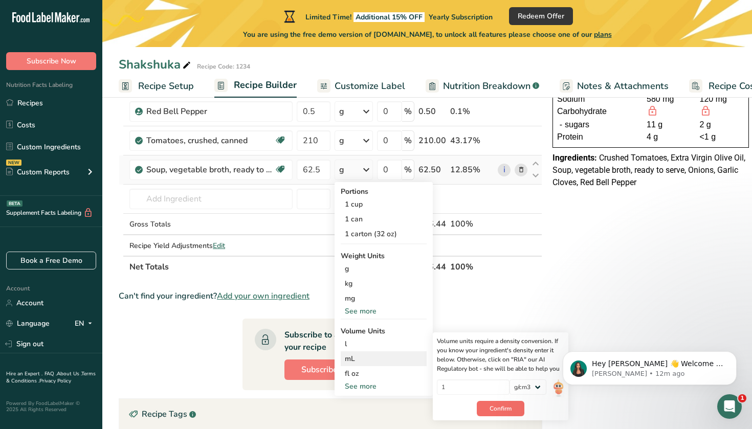
click at [513, 412] on button "Confirm" at bounding box center [501, 408] width 48 height 15
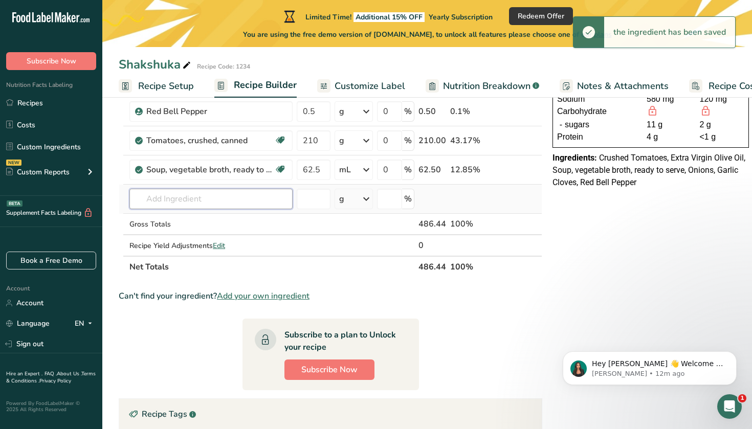
click at [223, 196] on input "text" at bounding box center [210, 199] width 163 height 20
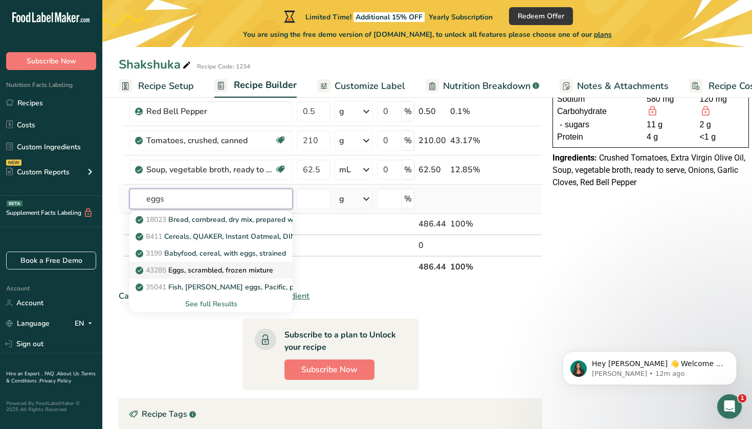
type input "eggs"
click at [228, 269] on p "43285 Eggs, scrambled, frozen mixture" at bounding box center [206, 270] width 136 height 11
type input "Eggs, scrambled, frozen mixture"
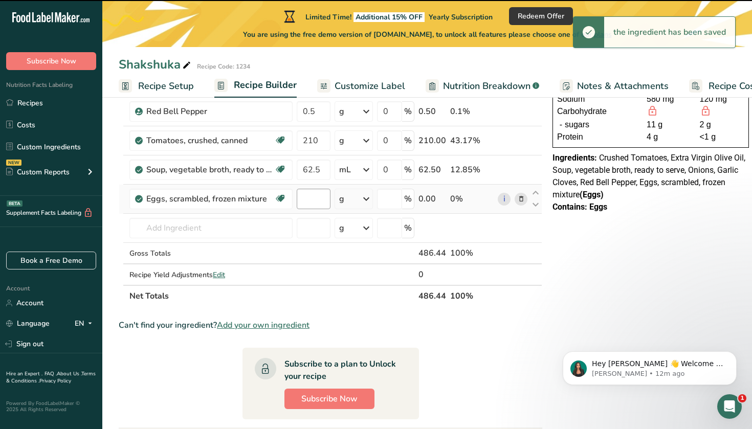
type input "0"
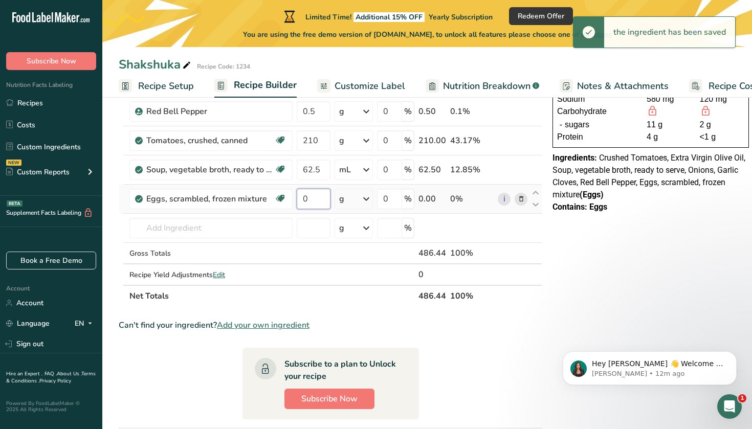
click at [309, 203] on input "0" at bounding box center [314, 199] width 34 height 20
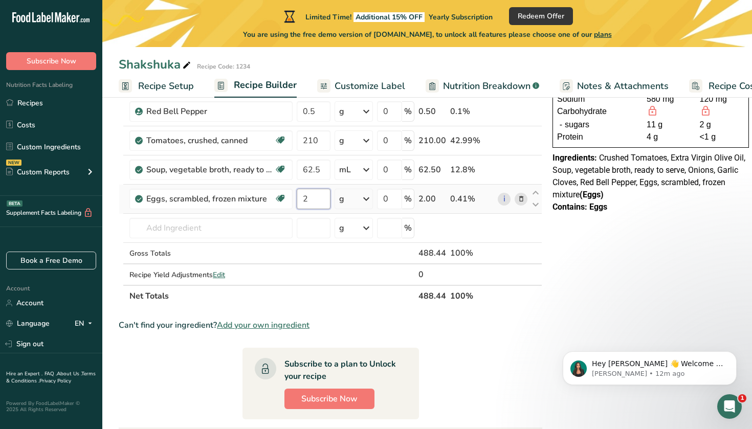
type input "2"
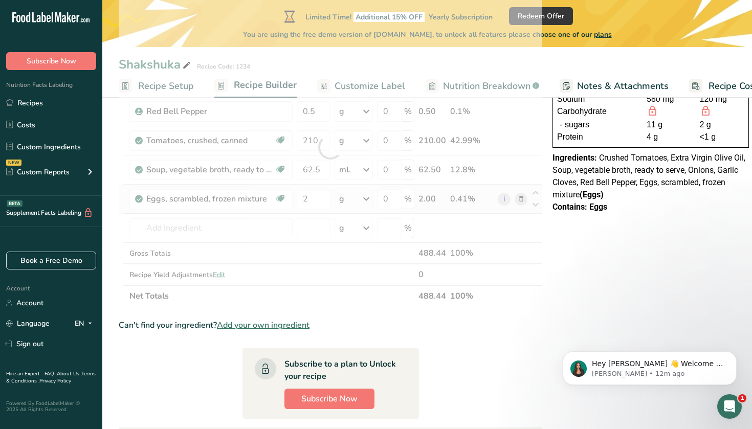
click at [365, 202] on div "Ingredient * Amount * Unit * Waste * .a-a{fill:#347362;}.b-a{fill:#fff;} Grams …" at bounding box center [331, 147] width 424 height 319
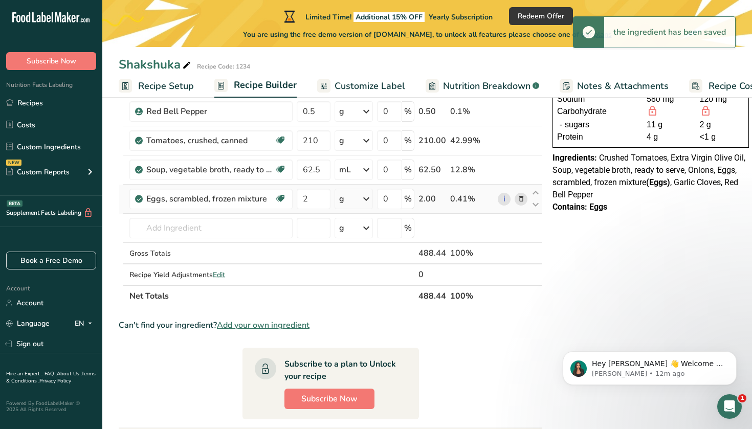
click at [365, 202] on icon at bounding box center [366, 199] width 12 height 18
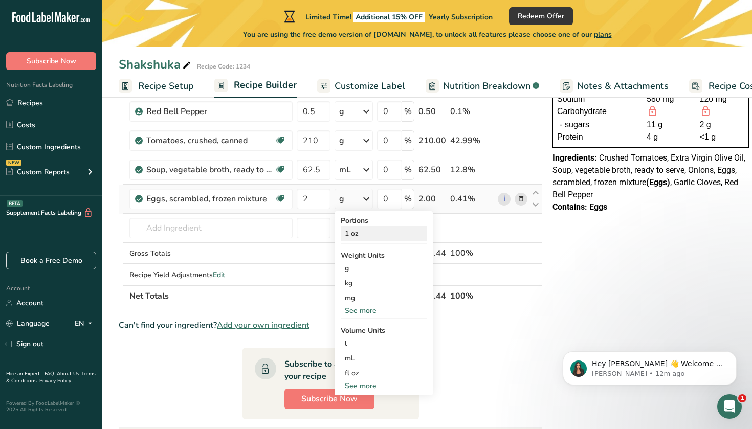
click at [372, 233] on div "1 oz" at bounding box center [384, 233] width 86 height 15
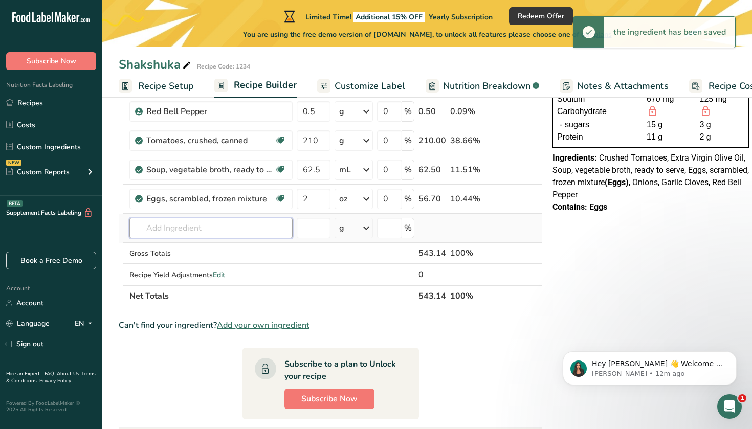
click at [255, 233] on input "text" at bounding box center [210, 228] width 163 height 20
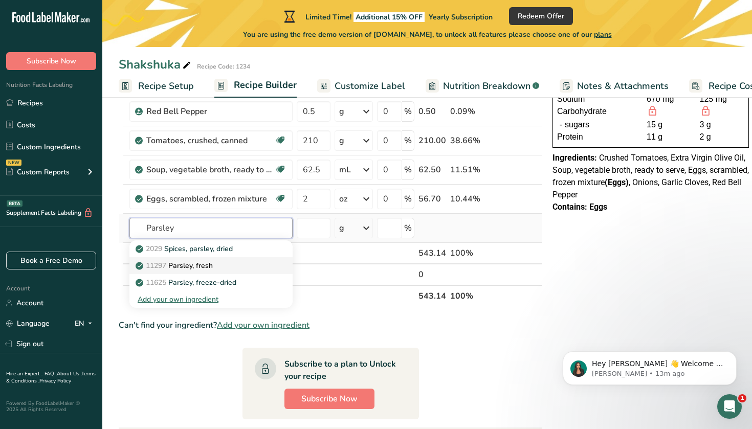
type input "Parsley"
click at [245, 269] on div "11297 [GEOGRAPHIC_DATA], fresh" at bounding box center [203, 265] width 130 height 11
type input "Parsley, fresh"
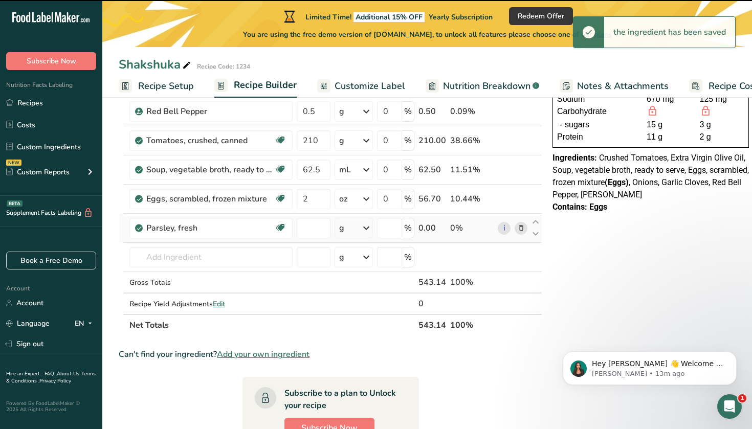
type input "0"
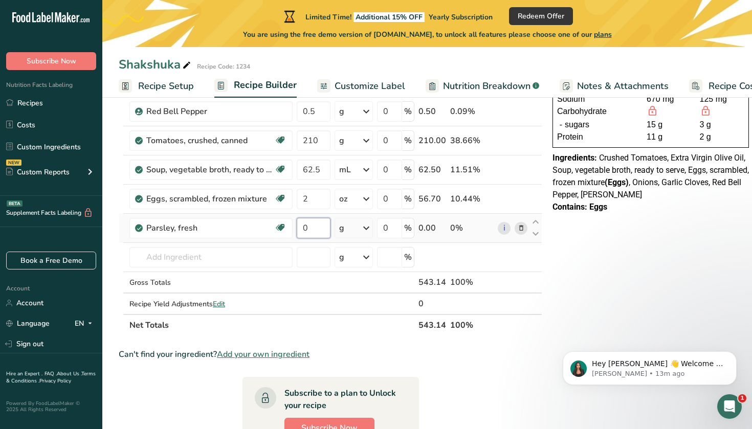
click at [310, 232] on input "0" at bounding box center [314, 228] width 34 height 20
type input "1"
click at [352, 228] on div "Ingredient * Amount * Unit * Waste * .a-a{fill:#347362;}.b-a{fill:#fff;} Grams …" at bounding box center [331, 162] width 424 height 348
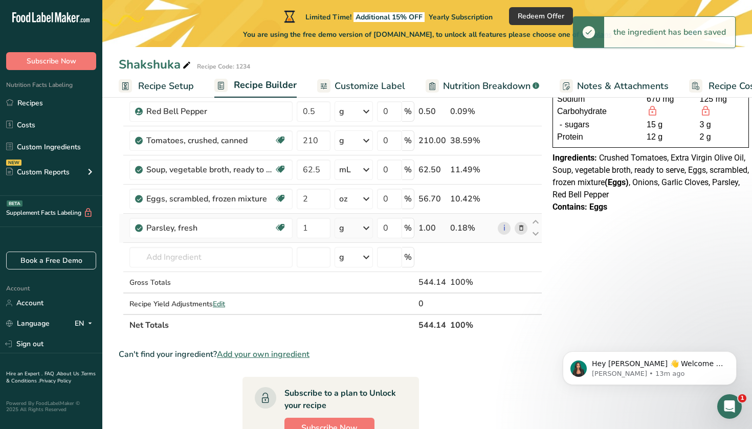
click at [359, 227] on div "g" at bounding box center [354, 228] width 38 height 20
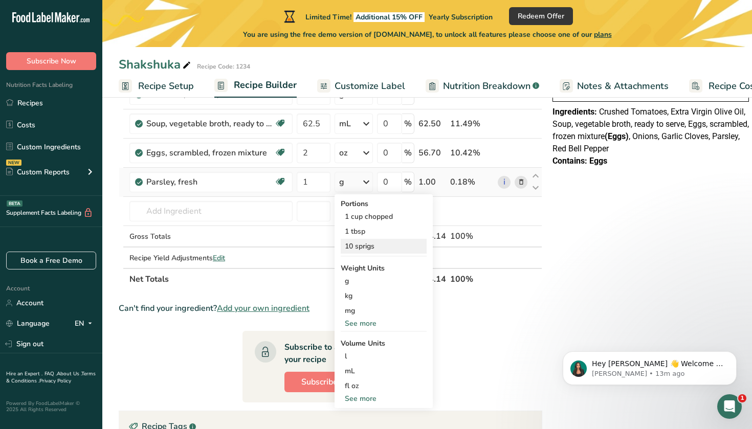
scroll to position [238, 0]
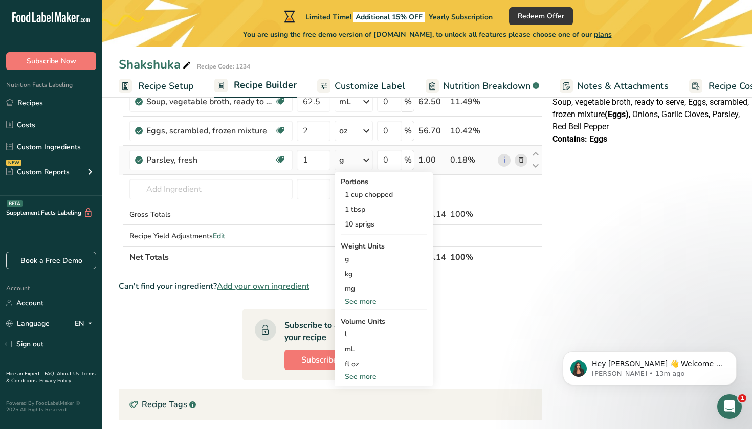
click at [366, 302] on div "See more" at bounding box center [384, 301] width 86 height 11
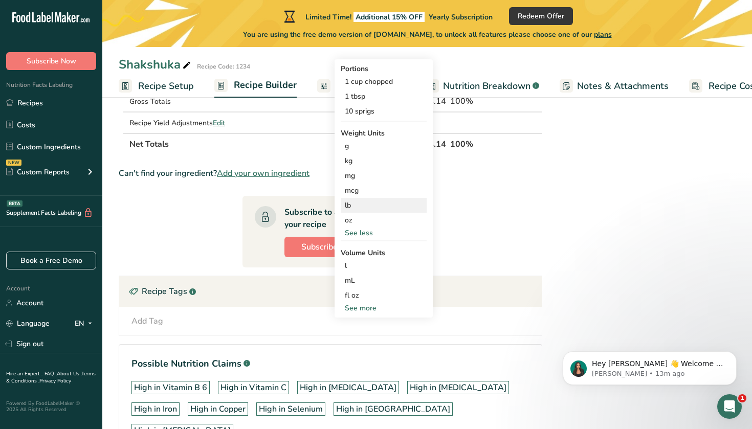
scroll to position [356, 0]
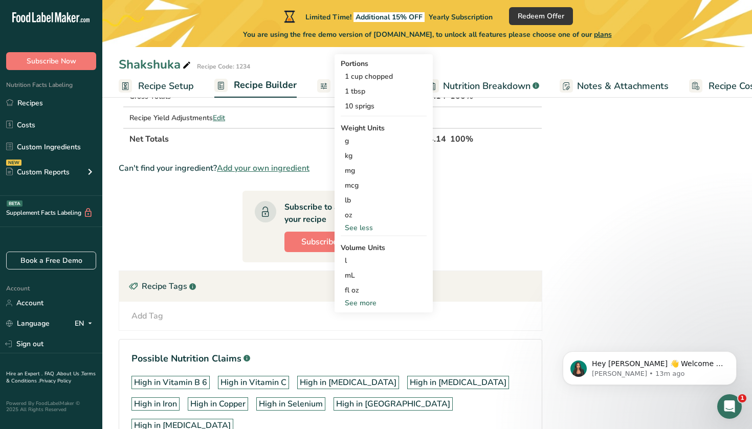
click at [366, 302] on div "See more" at bounding box center [384, 303] width 86 height 11
select select "22"
click at [359, 324] on div "tsp" at bounding box center [384, 320] width 78 height 11
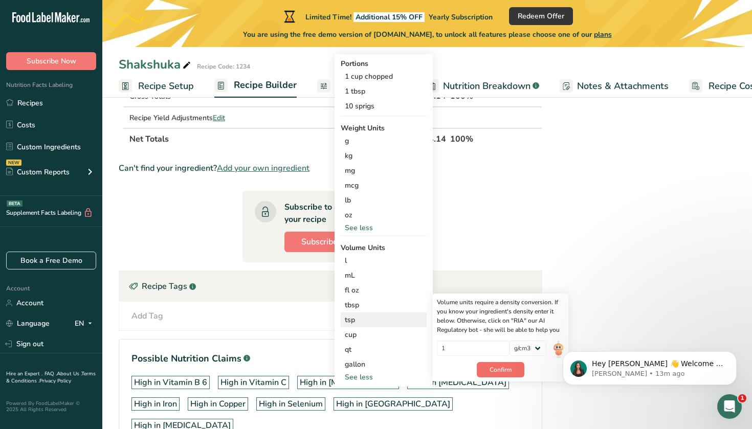
click at [493, 374] on span "Confirm" at bounding box center [501, 369] width 22 height 9
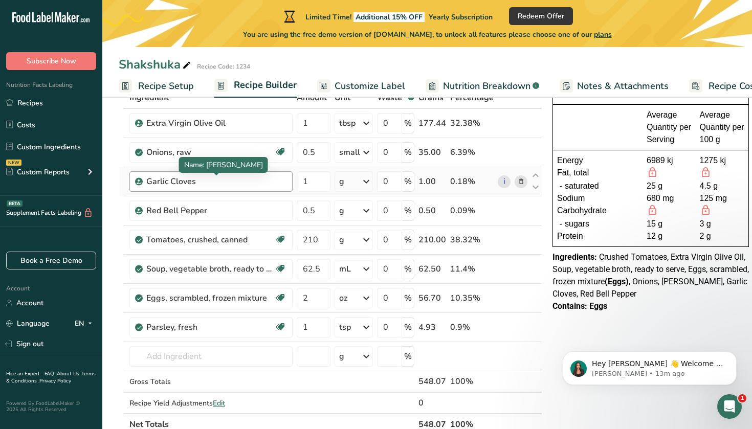
scroll to position [71, 0]
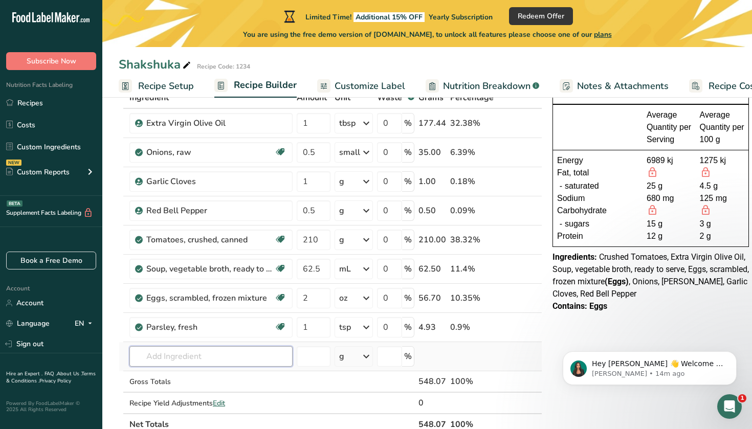
click at [219, 356] on input "text" at bounding box center [210, 356] width 163 height 20
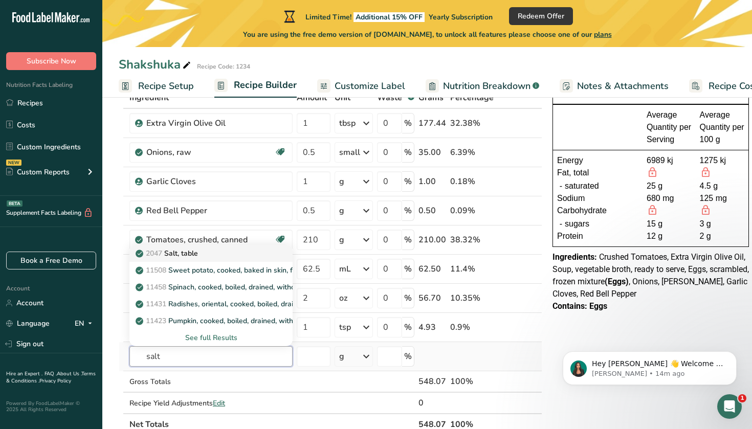
type input "salt"
click at [201, 253] on div "2047 Salt, table" at bounding box center [203, 253] width 130 height 11
type input "Salt, table"
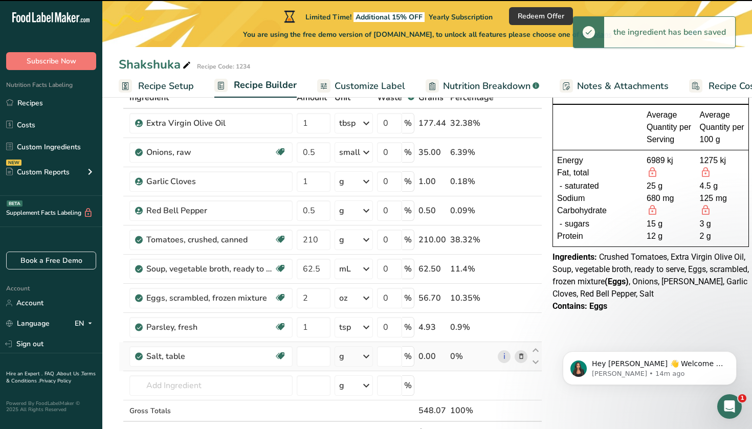
type input "0"
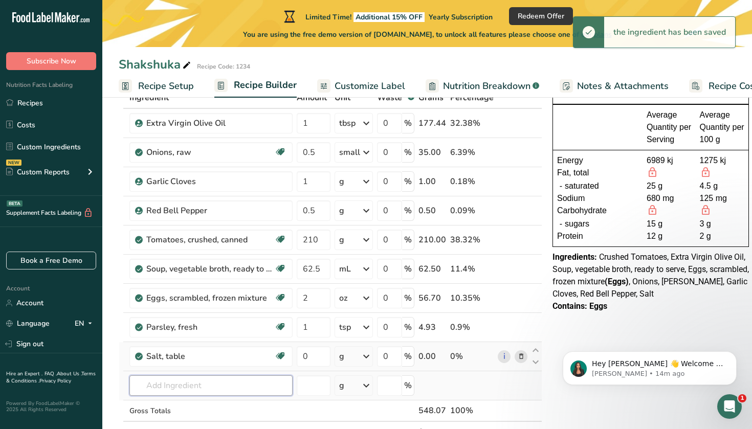
click at [245, 383] on input "text" at bounding box center [210, 386] width 163 height 20
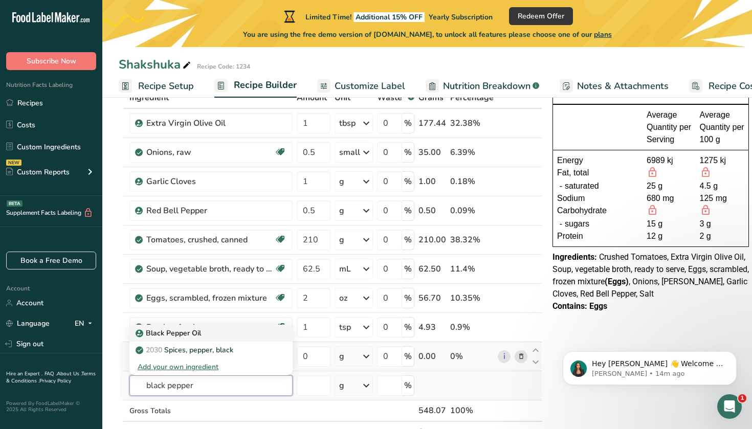
type input "black pepper"
click at [230, 336] on div "Black Pepper Oil" at bounding box center [203, 333] width 130 height 11
type input "Black Pepper Oil"
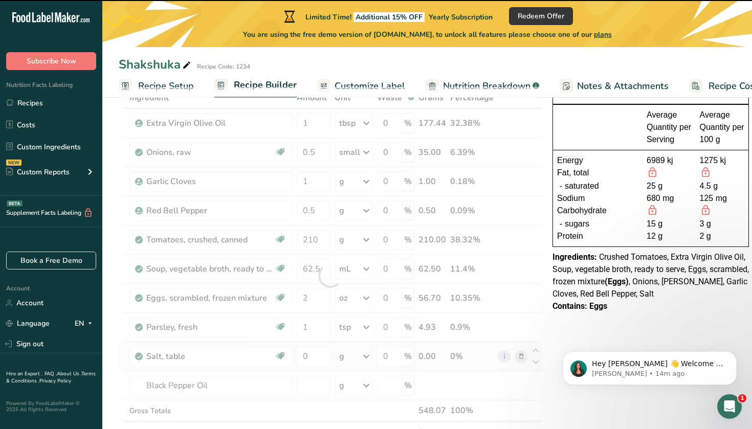
click at [220, 378] on div at bounding box center [331, 276] width 424 height 378
click at [214, 385] on div at bounding box center [331, 276] width 424 height 378
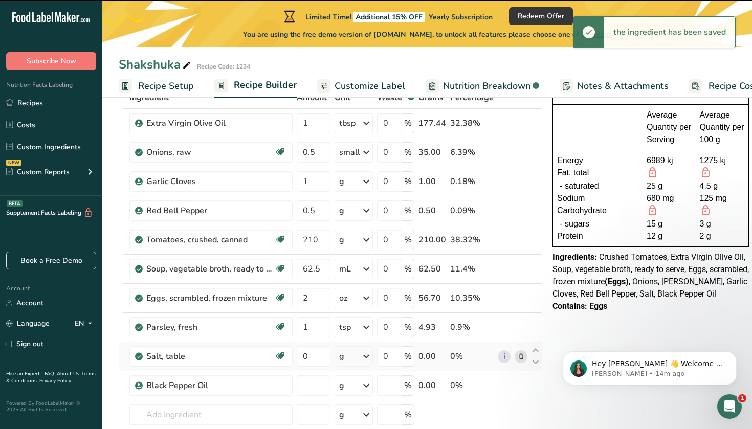
type input "0"
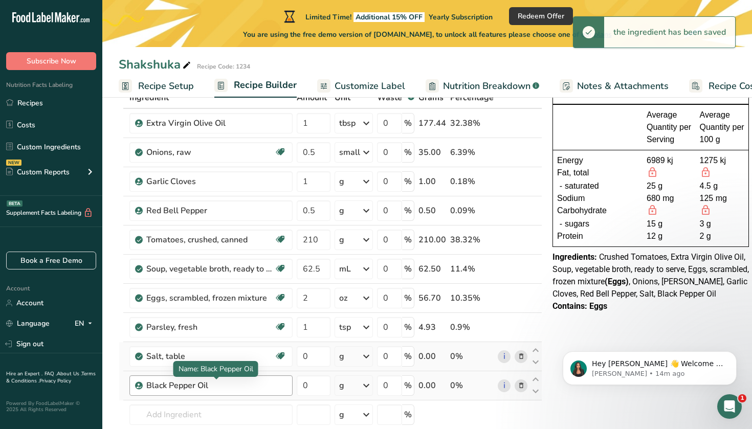
click at [212, 385] on div "Black Pepper Oil" at bounding box center [210, 386] width 128 height 12
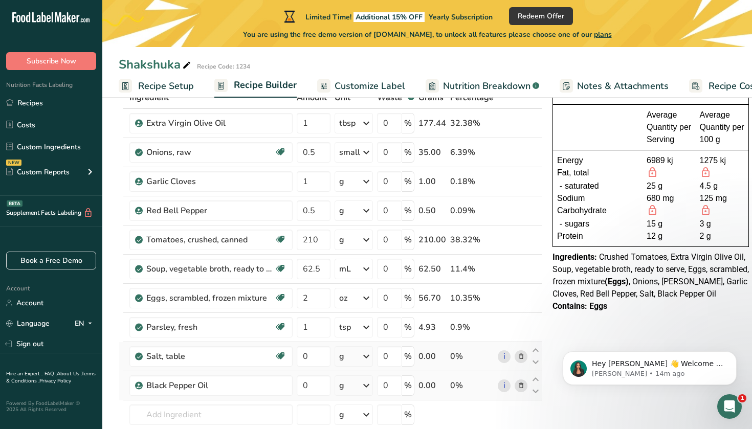
click at [520, 386] on icon at bounding box center [521, 386] width 7 height 11
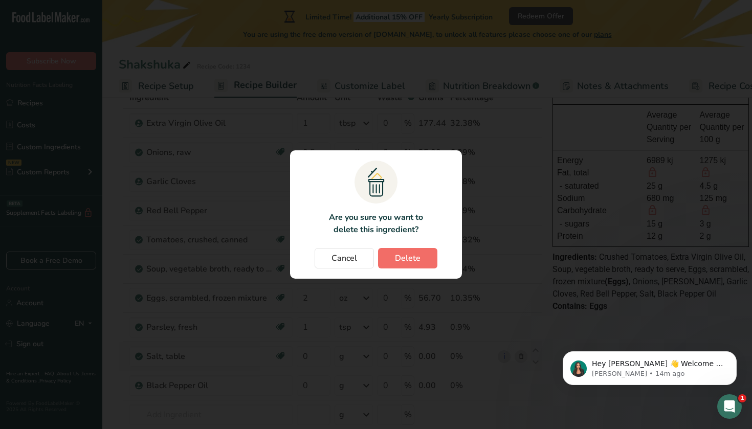
click at [414, 257] on span "Delete" at bounding box center [408, 258] width 26 height 12
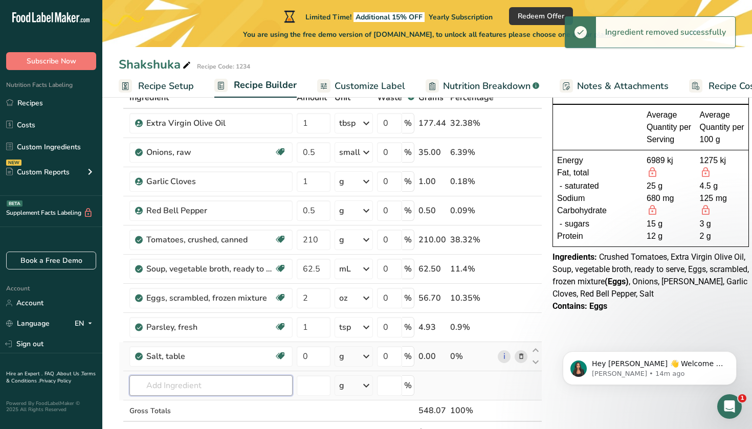
click at [259, 387] on input "text" at bounding box center [210, 386] width 163 height 20
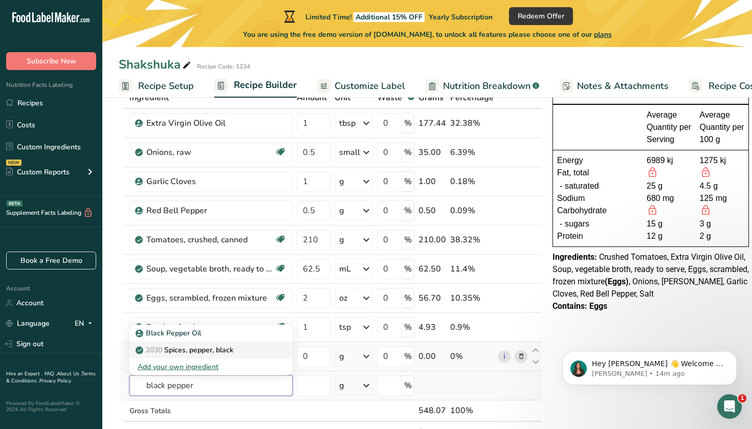
type input "black pepper"
click at [231, 354] on p "2030 Spices, pepper, black" at bounding box center [186, 350] width 96 height 11
type input "Spices, pepper, black"
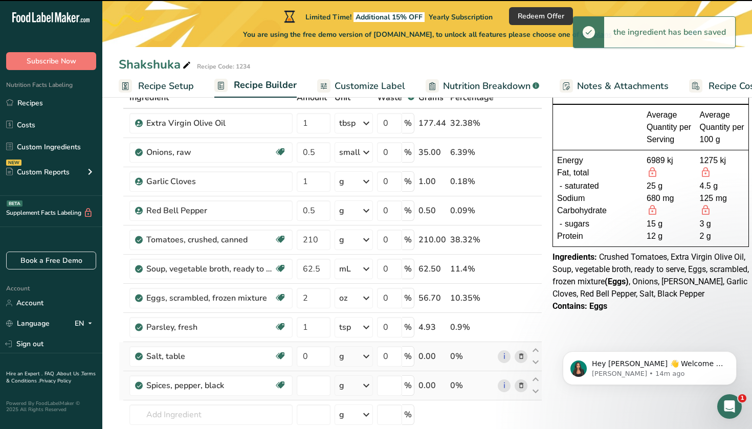
type input "0"
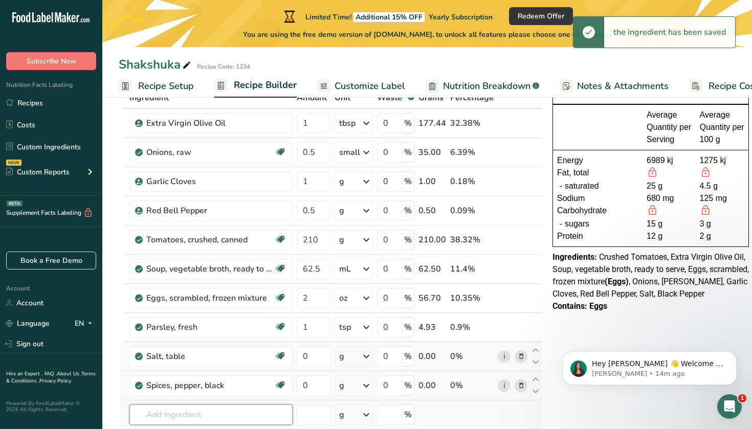
click at [197, 421] on input "text" at bounding box center [210, 415] width 163 height 20
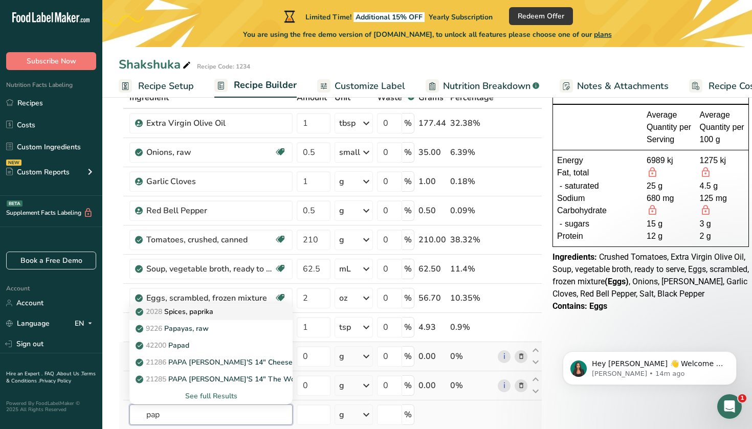
type input "pap"
click at [213, 314] on p "2028 Spices, paprika" at bounding box center [176, 312] width 76 height 11
type input "Spices, paprika"
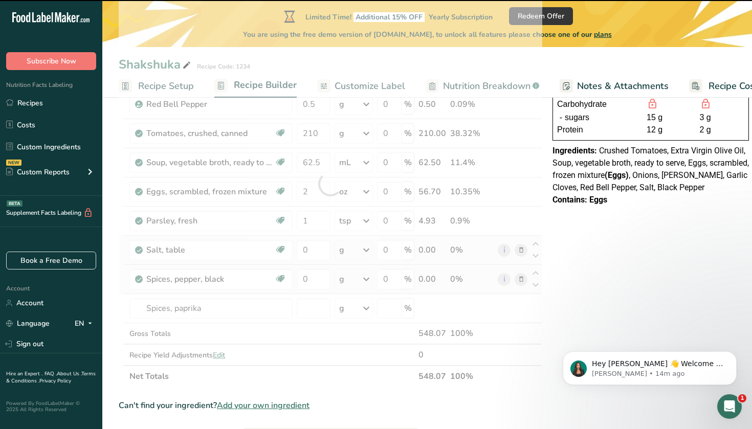
scroll to position [181, 0]
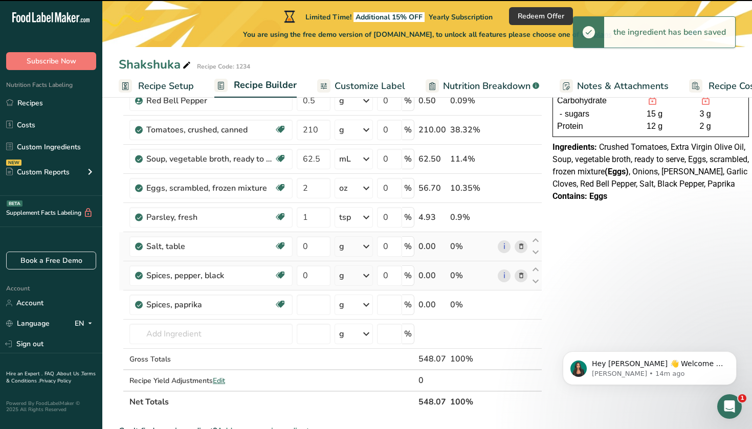
type input "0"
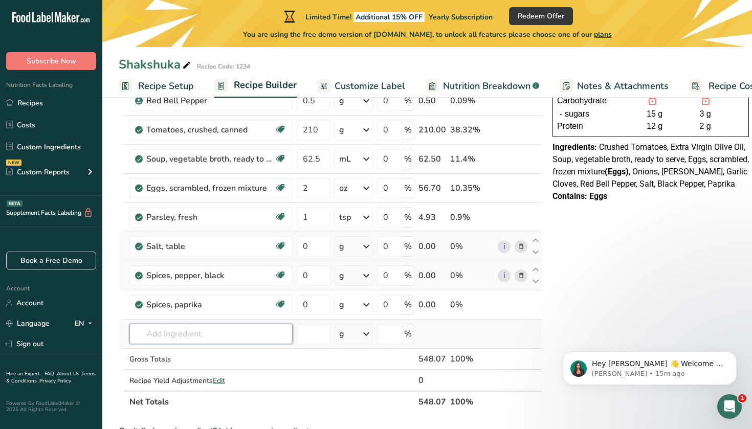
click at [220, 332] on input "text" at bounding box center [210, 334] width 163 height 20
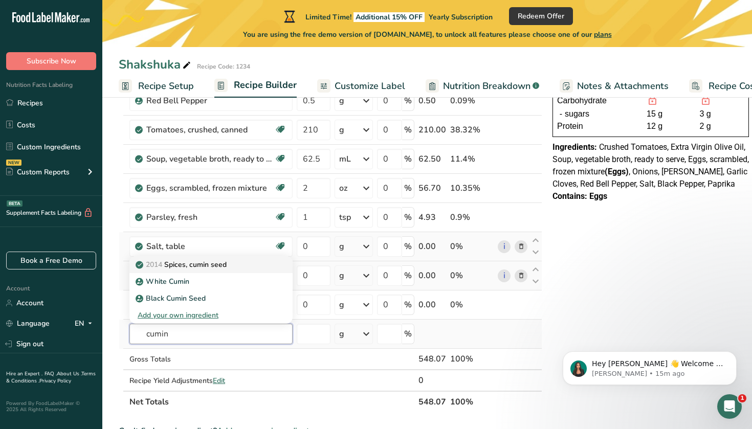
type input "cumin"
click at [198, 267] on p "2014 Spices, cumin seed" at bounding box center [182, 264] width 89 height 11
type input "Spices, cumin seed"
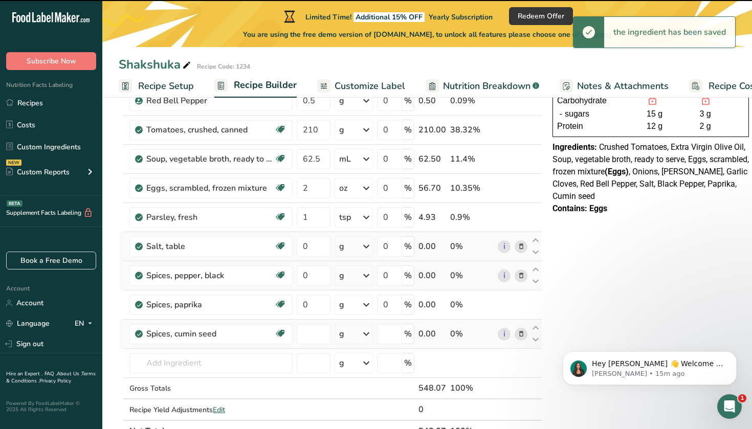
type input "0"
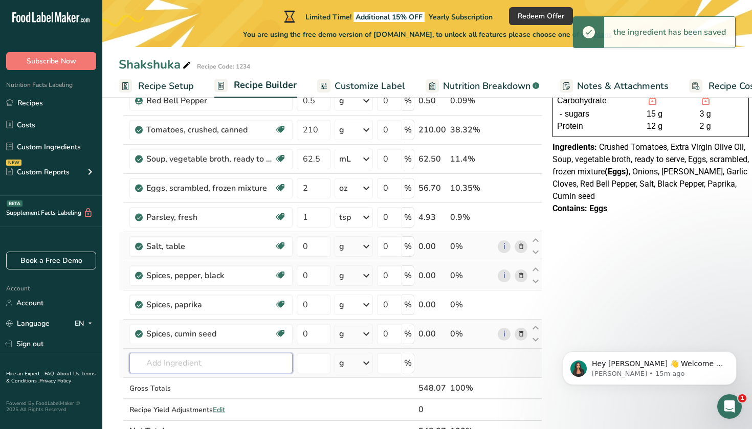
click at [220, 361] on input "text" at bounding box center [210, 363] width 163 height 20
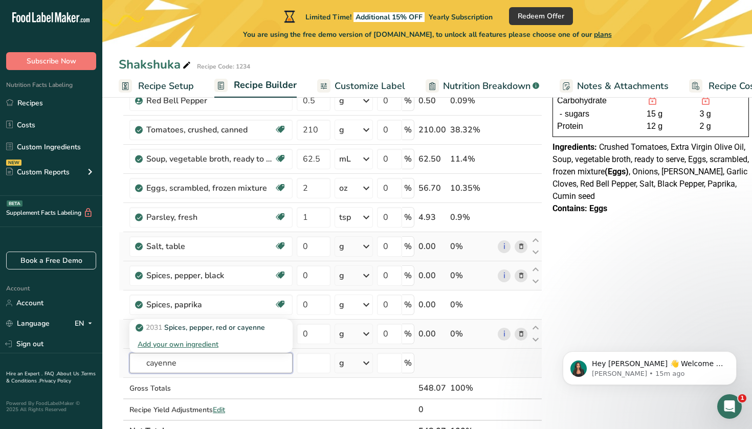
drag, startPoint x: 220, startPoint y: 361, endPoint x: 194, endPoint y: 365, distance: 25.9
click at [194, 365] on input "cayenne" at bounding box center [210, 363] width 163 height 20
type input "cayenne"
click at [195, 330] on p "2031 Spices, pepper, red or cayenne" at bounding box center [201, 327] width 127 height 11
type input "Spices, pepper, red or cayenne"
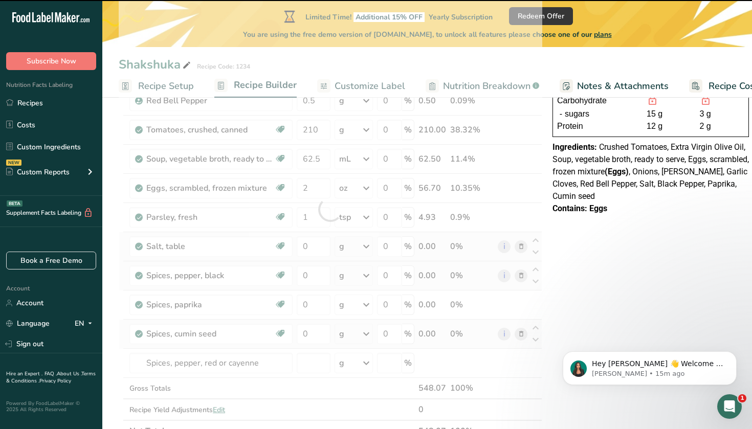
type input "0"
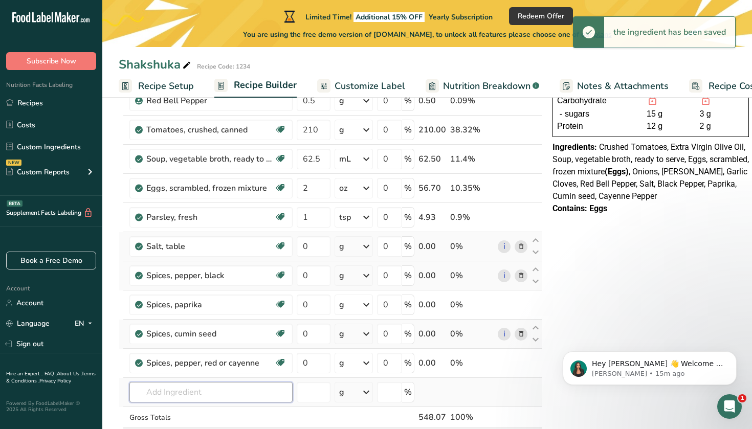
click at [230, 390] on input "text" at bounding box center [210, 392] width 163 height 20
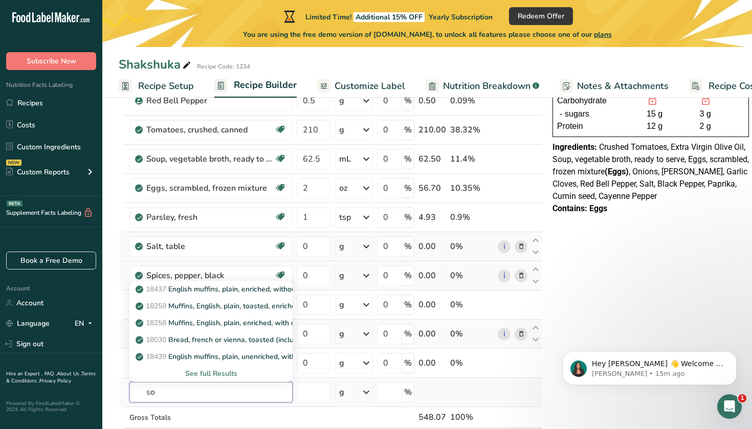
type input "s"
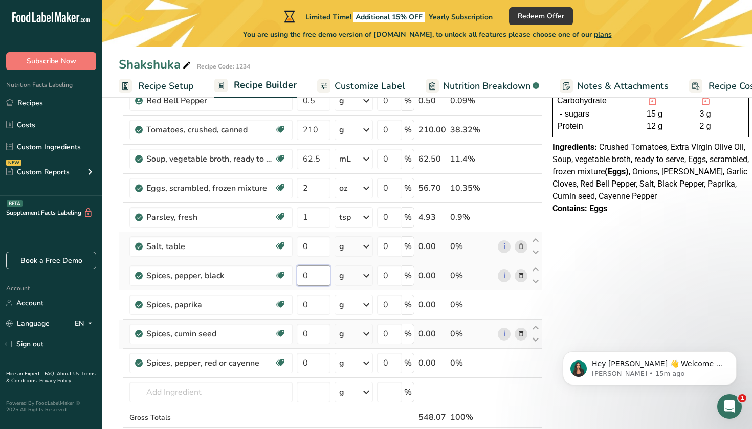
click at [320, 278] on input "0" at bounding box center [314, 276] width 34 height 20
type input "0.13"
click at [322, 332] on div "Ingredient * Amount * Unit * Waste * .a-a{fill:#347362;}.b-a{fill:#fff;} Grams …" at bounding box center [331, 224] width 424 height 494
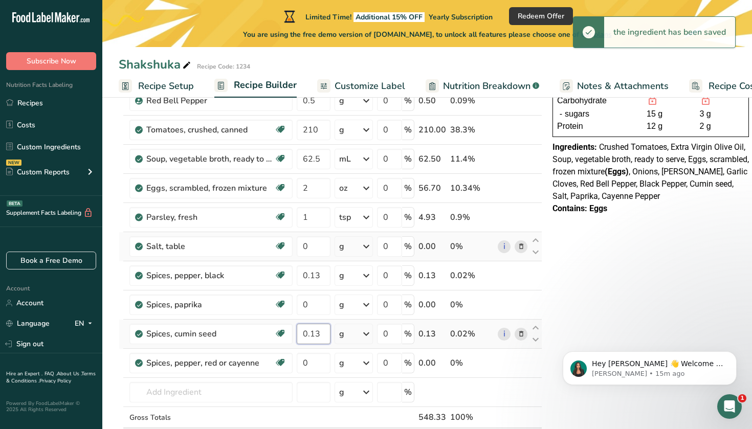
type input "0.13"
click at [364, 337] on div "Ingredient * Amount * Unit * Waste * .a-a{fill:#347362;}.b-a{fill:#fff;} Grams …" at bounding box center [331, 224] width 424 height 494
click at [356, 334] on div "g" at bounding box center [354, 334] width 38 height 20
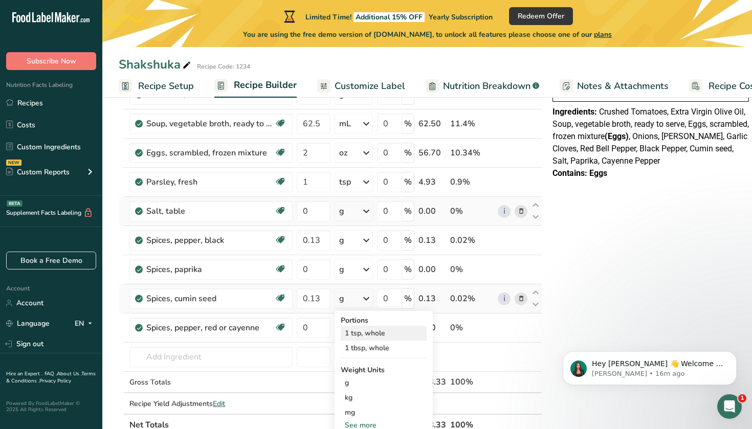
scroll to position [217, 0]
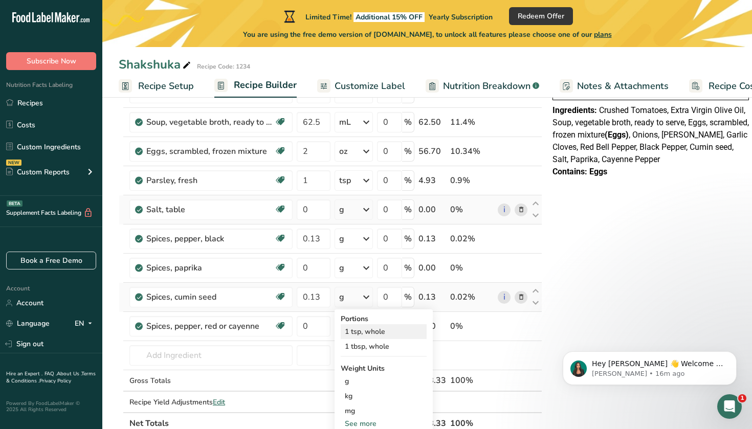
click at [373, 334] on div "1 tsp, whole" at bounding box center [384, 331] width 86 height 15
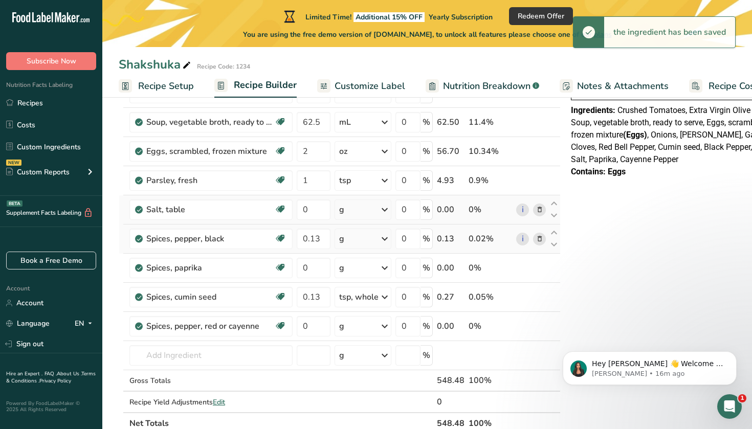
click at [359, 243] on div "g" at bounding box center [363, 239] width 57 height 20
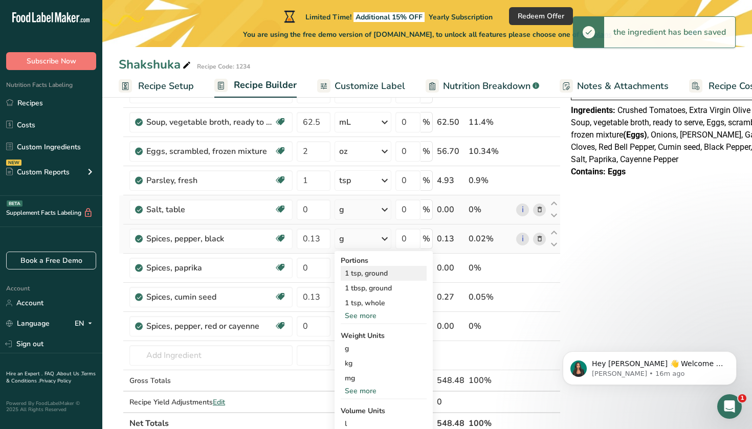
click at [373, 278] on div "1 tsp, ground" at bounding box center [384, 273] width 86 height 15
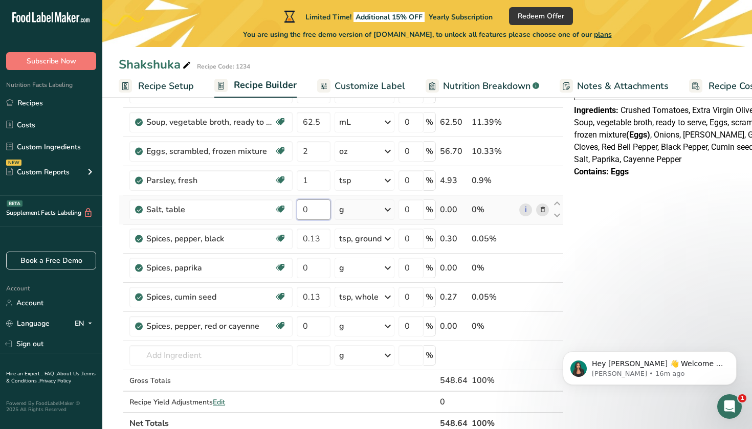
click at [319, 210] on input "0" at bounding box center [314, 210] width 34 height 20
type input "0.25"
click at [369, 209] on div "Ingredient * Amount * Unit * Waste * .a-a{fill:#347362;}.b-a{fill:#fff;} Grams …" at bounding box center [341, 187] width 445 height 494
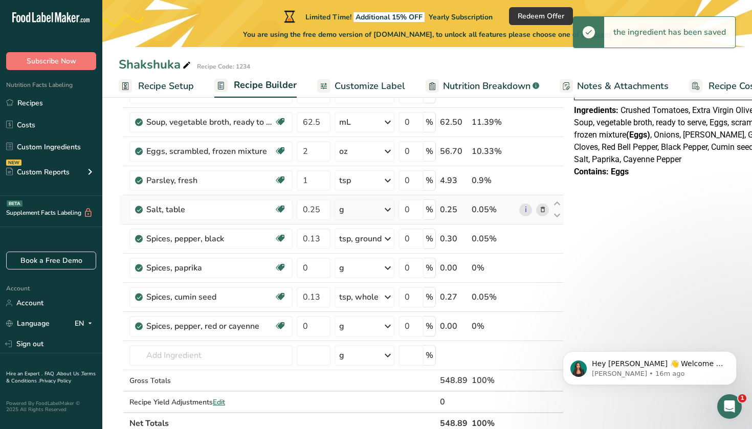
click at [369, 209] on div "g" at bounding box center [365, 210] width 60 height 20
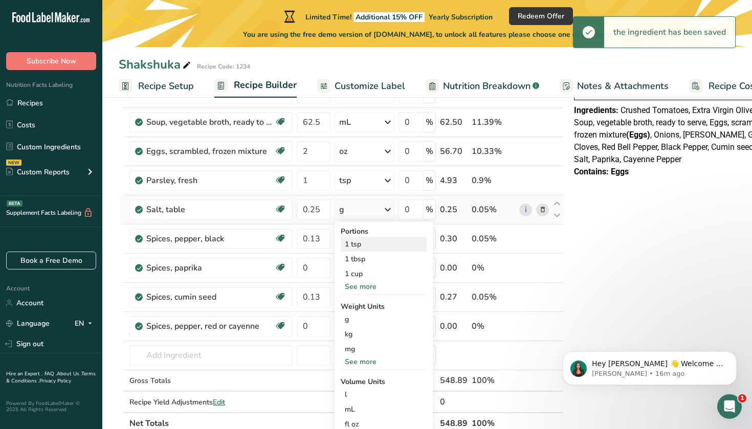
click at [359, 244] on div "1 tsp" at bounding box center [384, 244] width 86 height 15
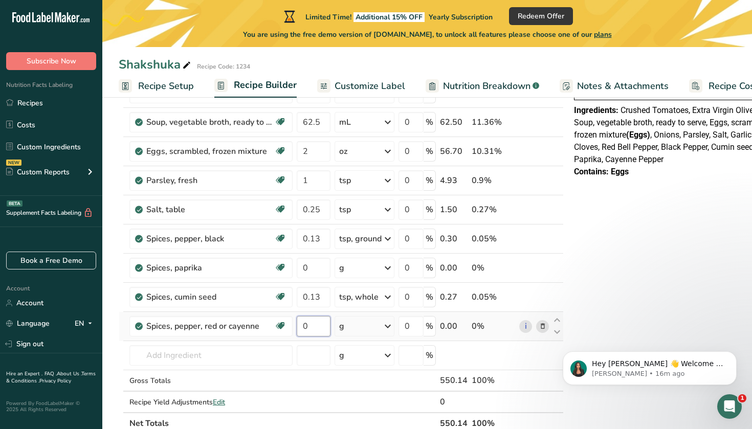
click at [315, 329] on input "0" at bounding box center [314, 326] width 34 height 20
type input "0.13"
click at [317, 301] on div "Ingredient * Amount * Unit * Waste * .a-a{fill:#347362;}.b-a{fill:#fff;} Grams …" at bounding box center [341, 187] width 445 height 494
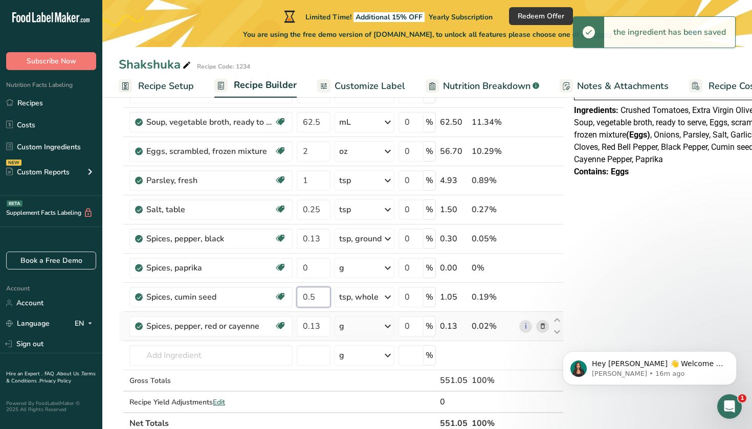
type input "0.5"
click at [350, 324] on div "Ingredient * Amount * Unit * Waste * .a-a{fill:#347362;}.b-a{fill:#fff;} Grams …" at bounding box center [341, 187] width 445 height 494
click at [350, 324] on div "g" at bounding box center [365, 326] width 60 height 20
click at [364, 364] on div "1 tsp" at bounding box center [384, 361] width 86 height 15
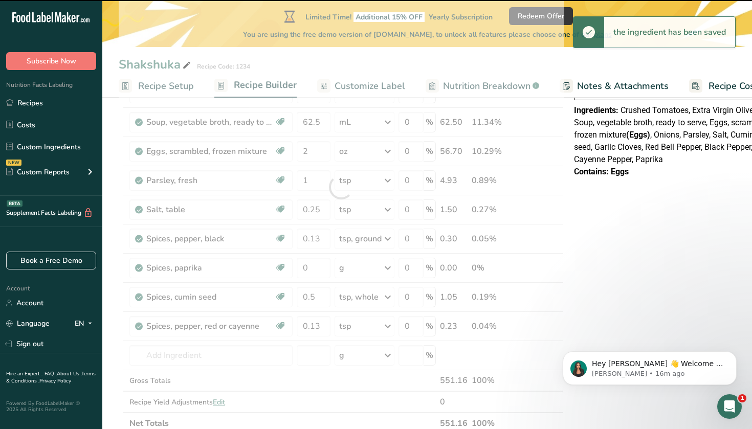
click at [320, 269] on div at bounding box center [341, 187] width 445 height 494
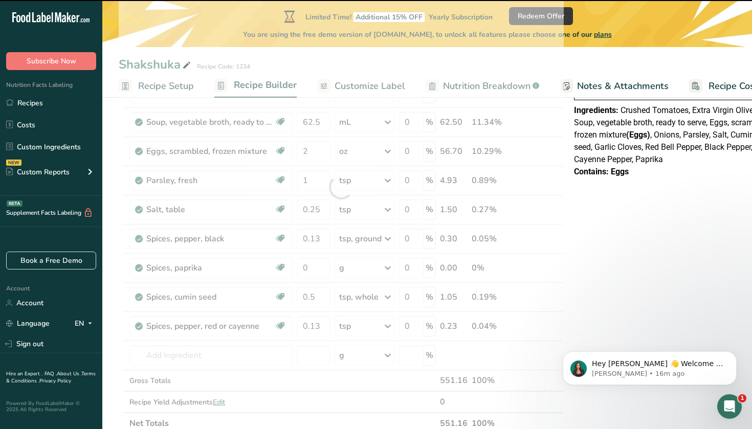
click at [319, 268] on div at bounding box center [341, 187] width 445 height 494
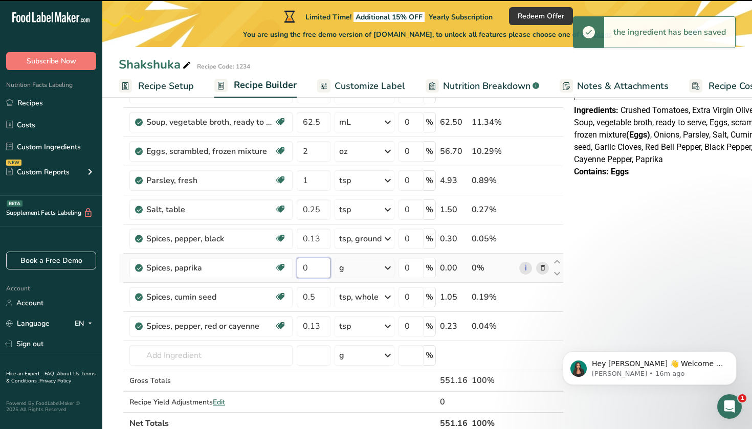
click at [319, 268] on input "0" at bounding box center [314, 268] width 34 height 20
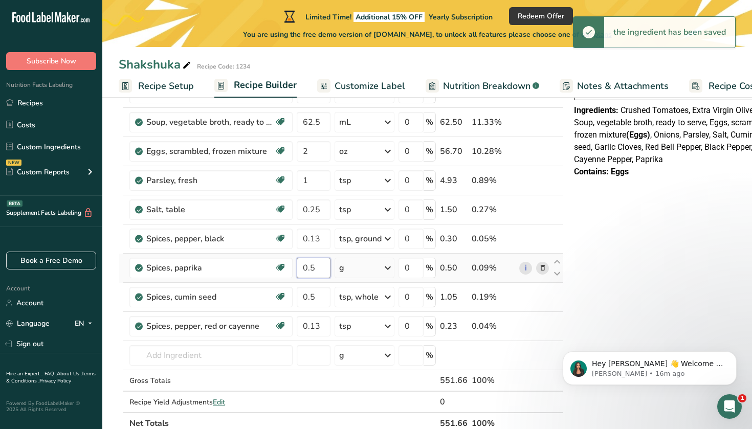
type input "0.5"
click at [374, 265] on div "Ingredient * Amount * Unit * Waste * .a-a{fill:#347362;}.b-a{fill:#fff;} Grams …" at bounding box center [341, 187] width 445 height 494
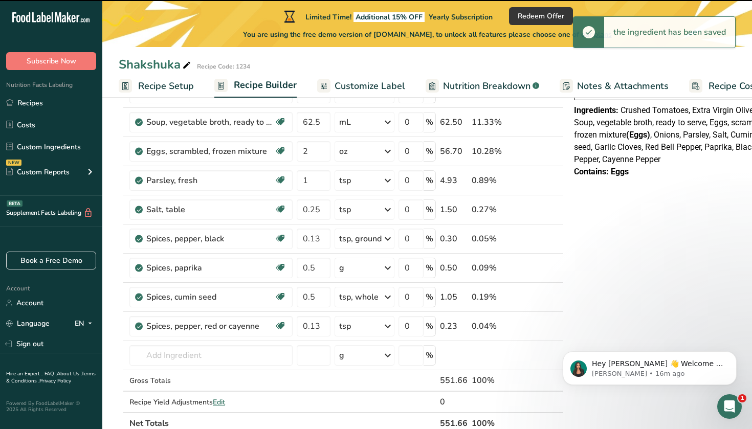
click at [374, 266] on div "g" at bounding box center [365, 268] width 60 height 20
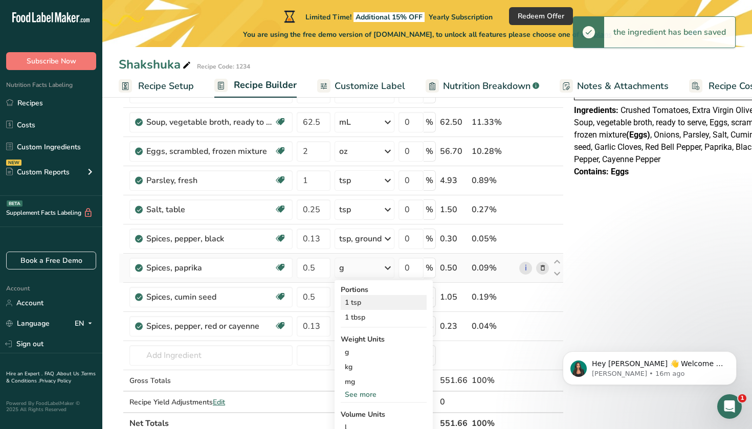
click at [357, 304] on div "1 tsp" at bounding box center [384, 302] width 86 height 15
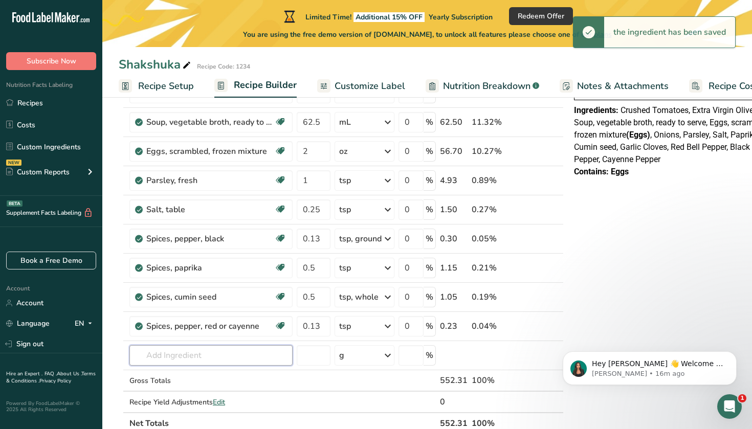
click at [211, 360] on input "text" at bounding box center [210, 355] width 163 height 20
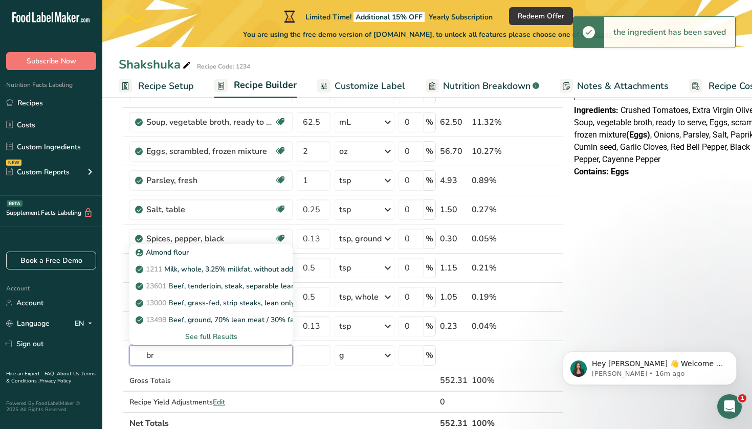
type input "b"
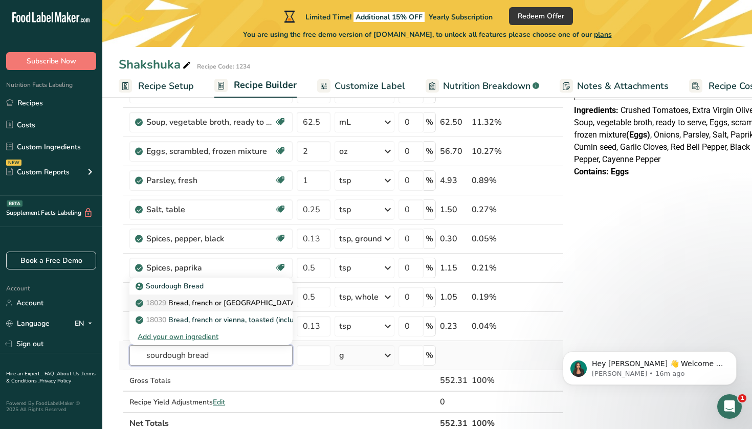
type input "sourdough bread"
click at [236, 306] on p "18029 Bread, french or [GEOGRAPHIC_DATA] (includes sourdough)" at bounding box center [254, 303] width 232 height 11
type input "Bread, french or [GEOGRAPHIC_DATA] (includes sourdough)"
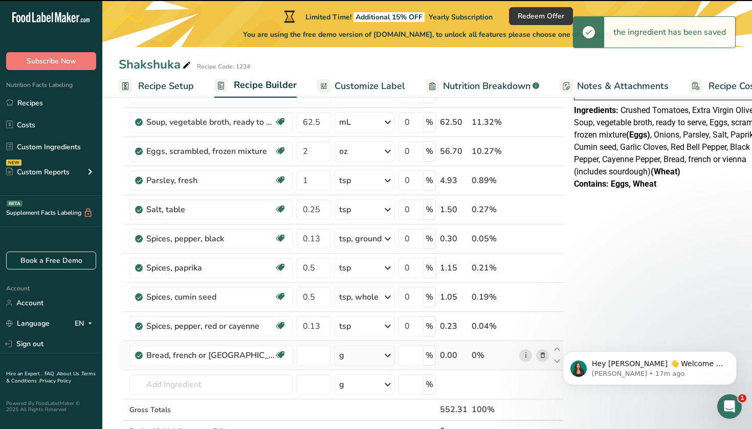
type input "0"
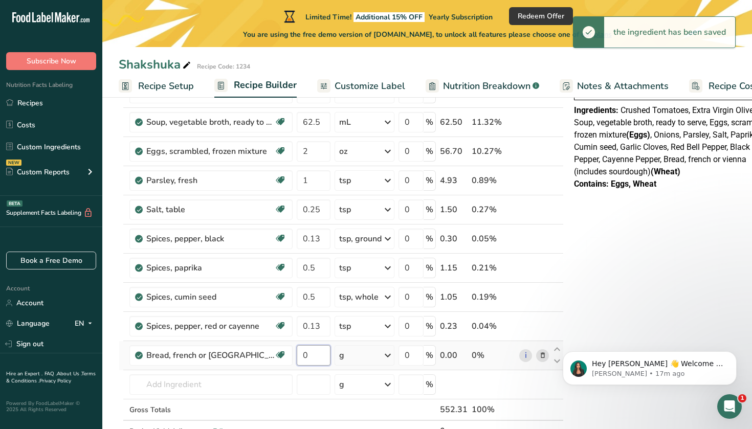
click at [316, 355] on input "0" at bounding box center [314, 355] width 34 height 20
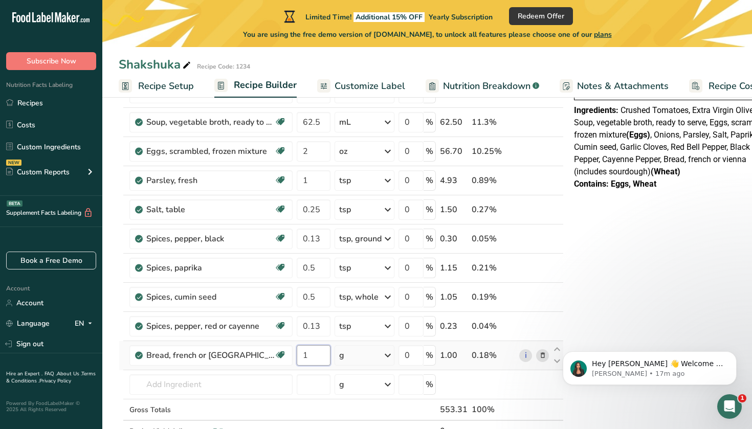
type input "1"
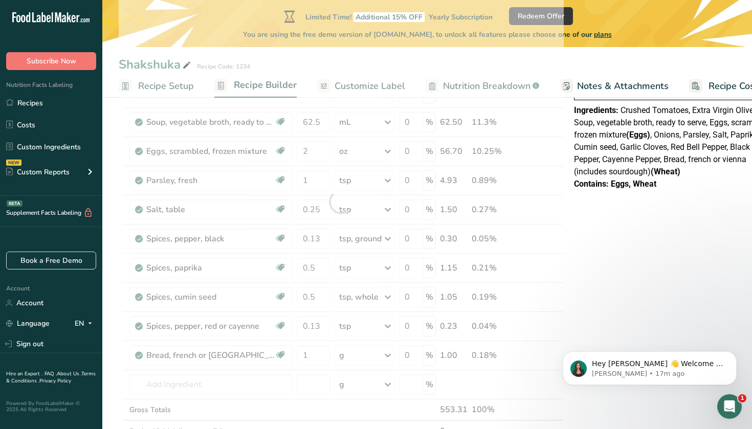
click at [367, 361] on div "Ingredient * Amount * Unit * Waste * .a-a{fill:#347362;}.b-a{fill:#fff;} Grams …" at bounding box center [341, 201] width 445 height 523
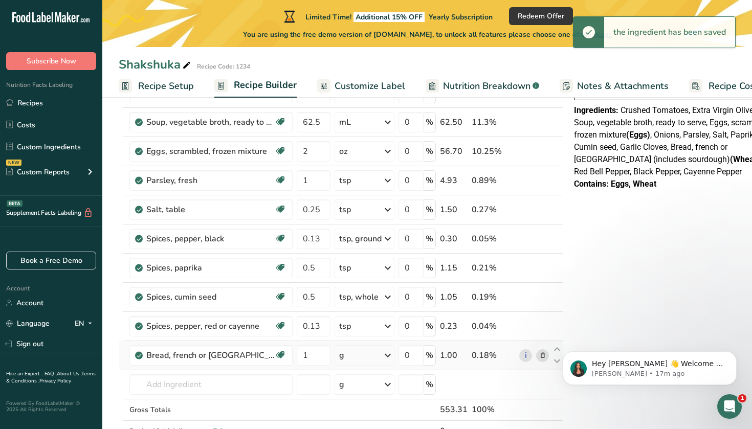
click at [375, 359] on div "g" at bounding box center [365, 355] width 60 height 20
click at [372, 403] on div "1 slice" at bounding box center [384, 405] width 86 height 15
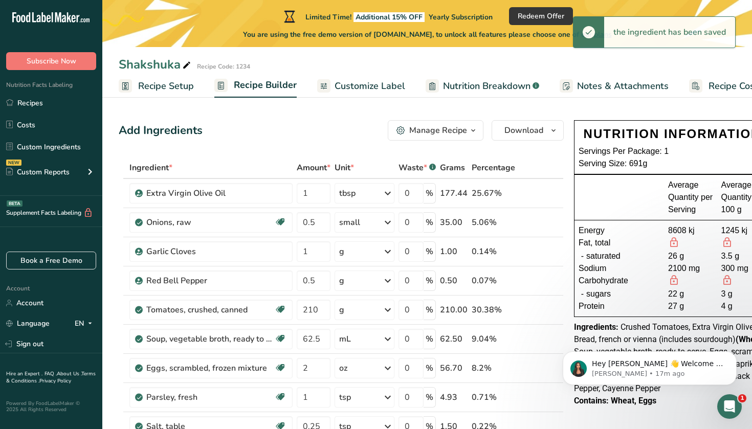
scroll to position [0, 0]
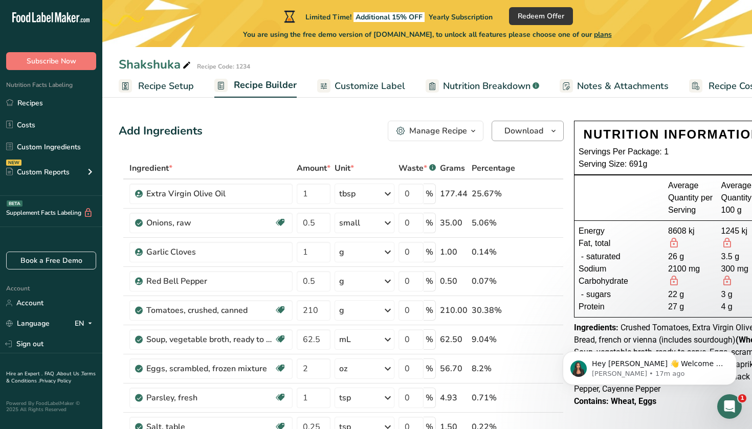
click at [525, 128] on span "Download" at bounding box center [524, 131] width 39 height 12
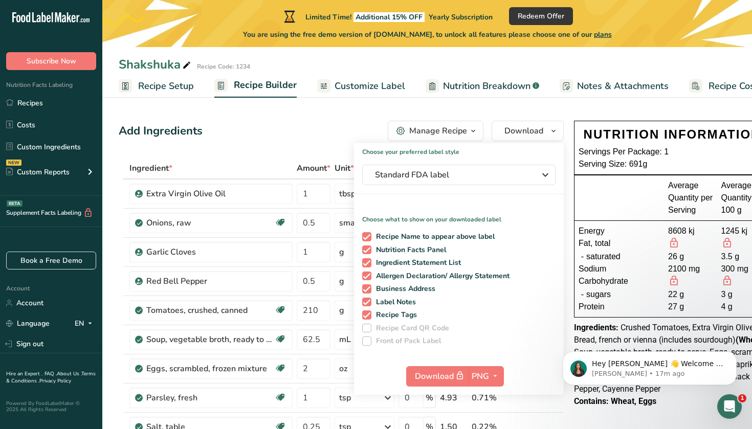
click at [330, 141] on div "Add Ingredients Manage Recipe Delete Recipe Duplicate Recipe Scale Recipe Save …" at bounding box center [341, 131] width 445 height 20
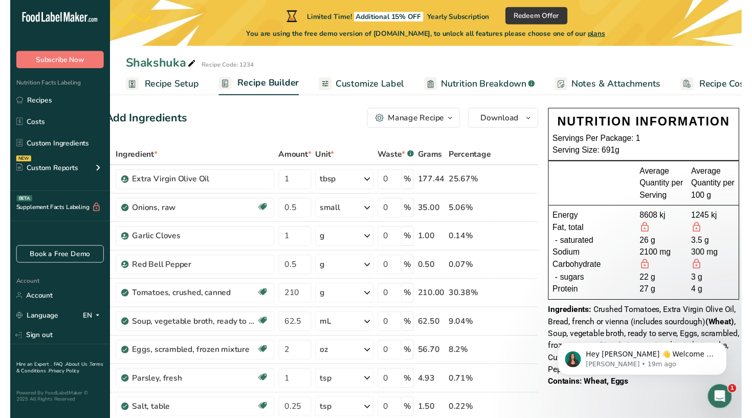
scroll to position [10, 0]
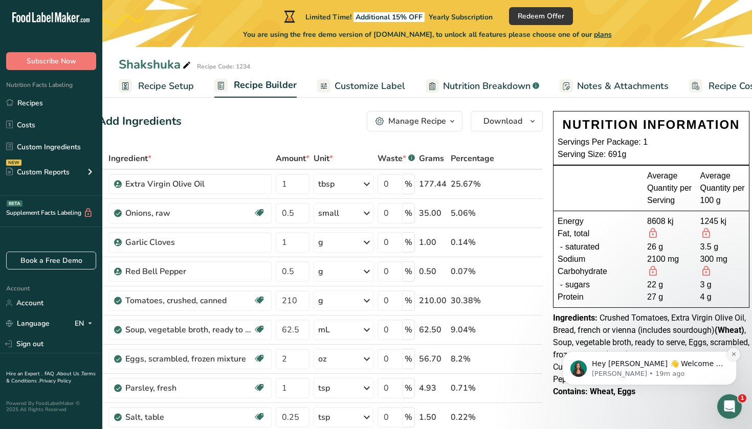
click at [733, 352] on button "Dismiss notification" at bounding box center [733, 354] width 13 height 13
